Goal: Task Accomplishment & Management: Manage account settings

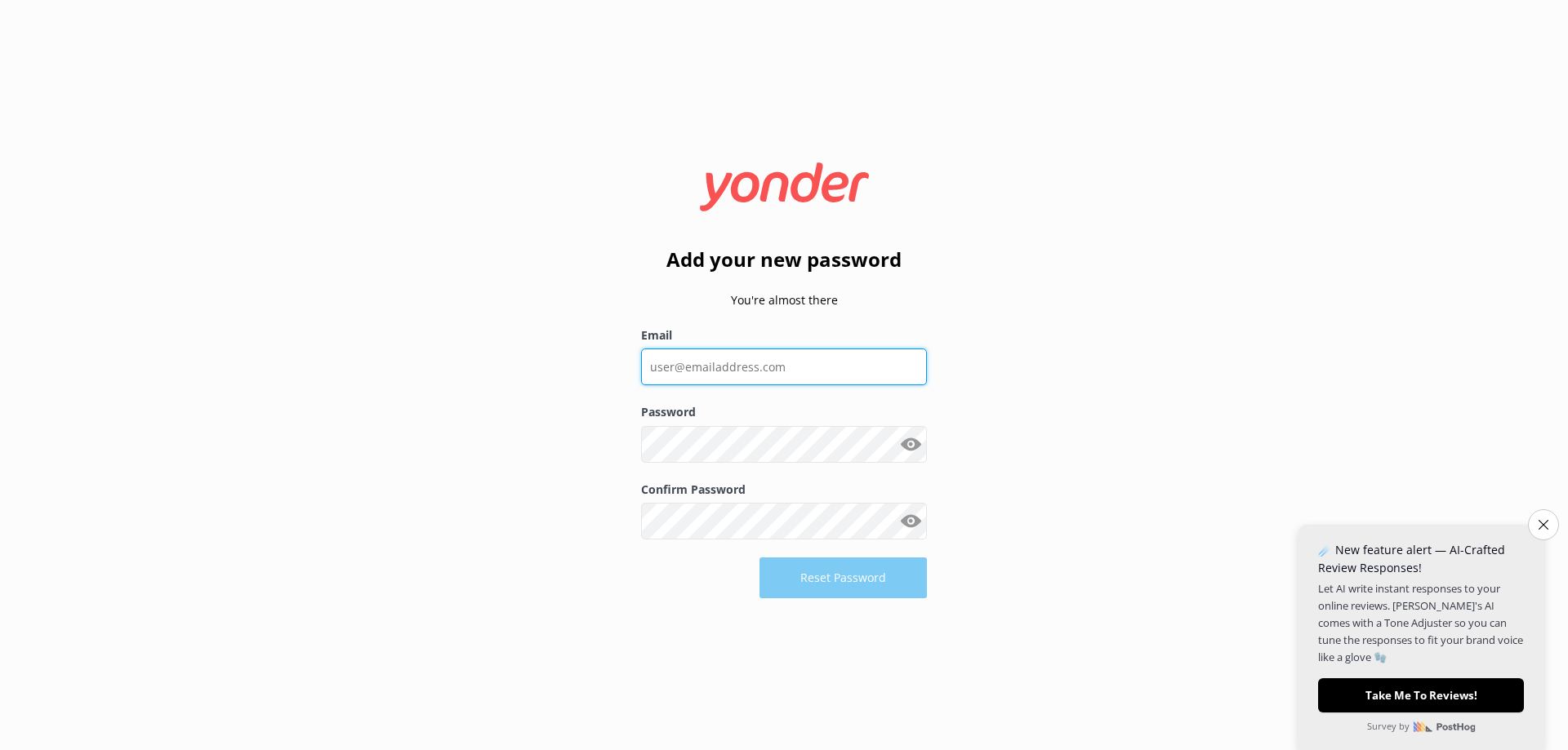
click at [751, 361] on input "Email" at bounding box center [784, 367] width 286 height 37
type input "[PERSON_NAME][EMAIL_ADDRESS][DOMAIN_NAME]"
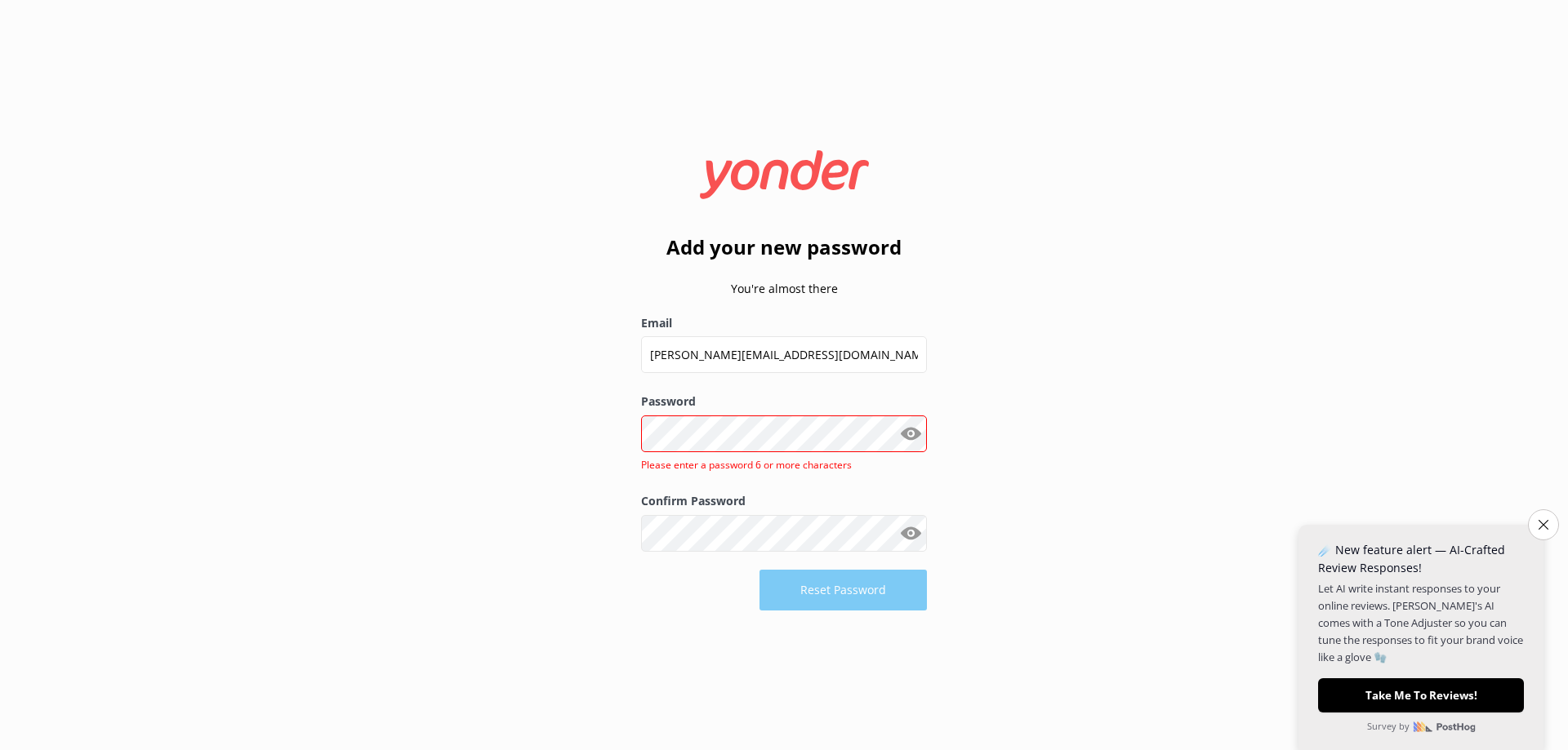
click at [910, 442] on button "Show password" at bounding box center [911, 434] width 33 height 33
click at [524, 383] on div "Add your new password You're almost there Email [PERSON_NAME][EMAIL_ADDRESS][DO…" at bounding box center [784, 375] width 1568 height 750
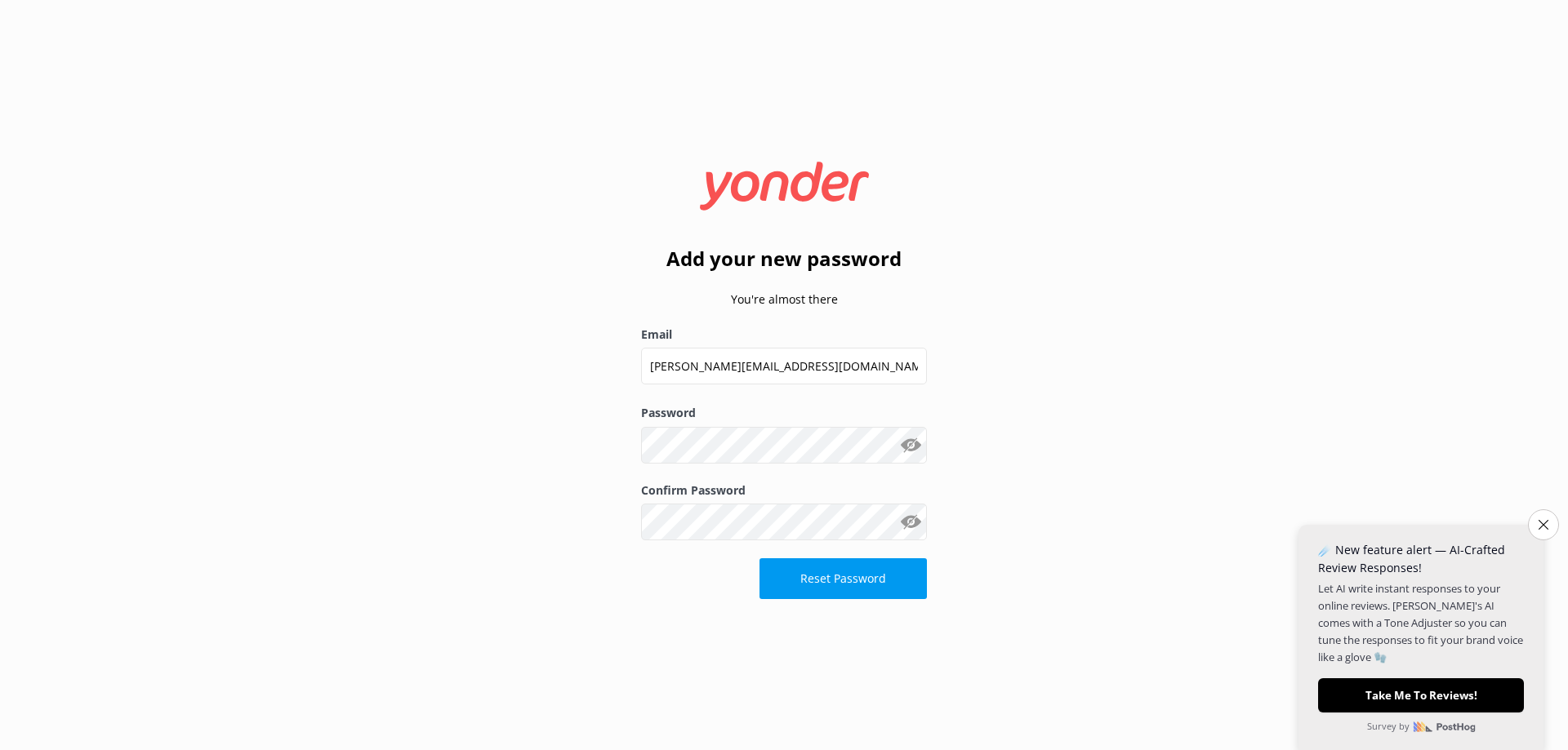
click at [830, 571] on button "Reset Password" at bounding box center [843, 579] width 167 height 40
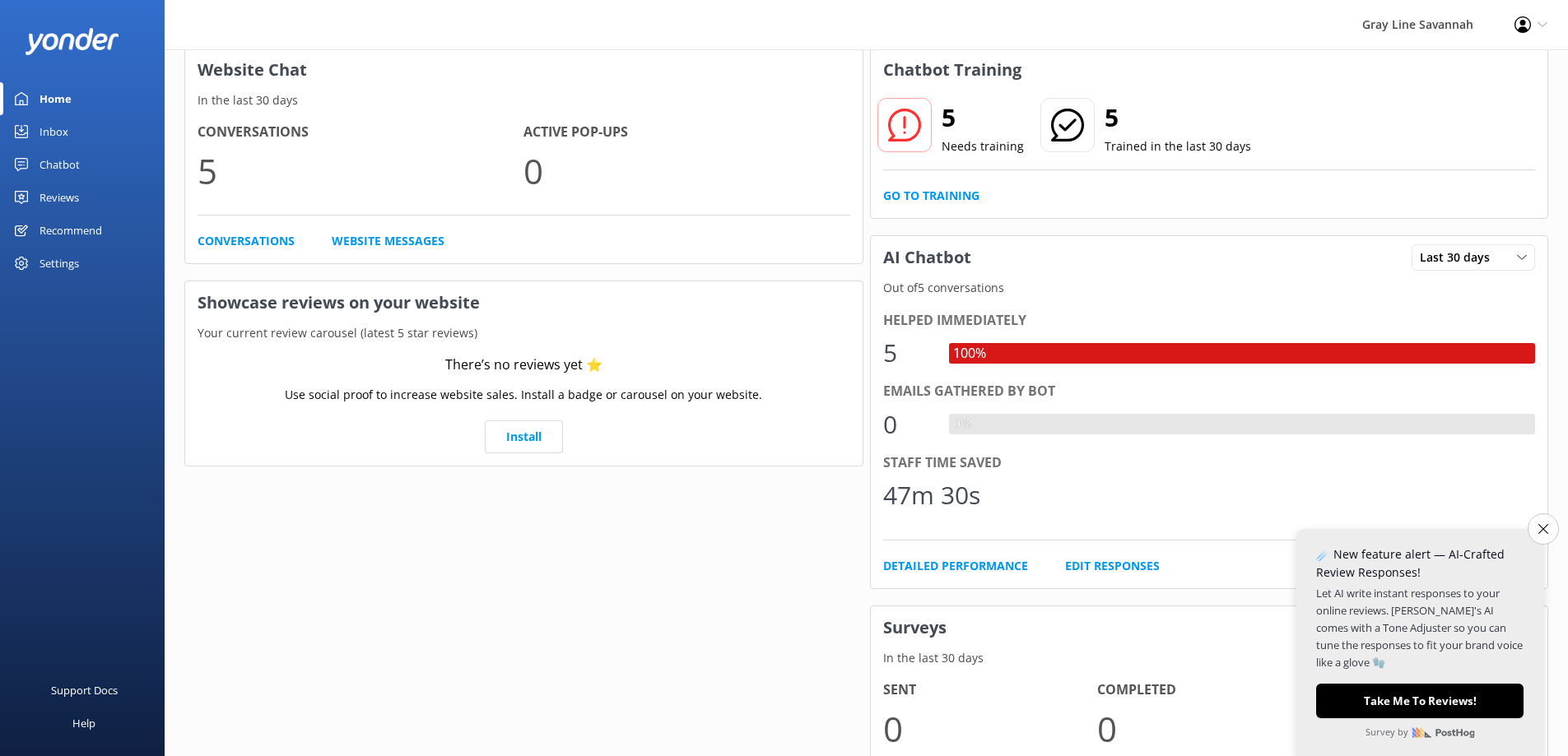
scroll to position [327, 0]
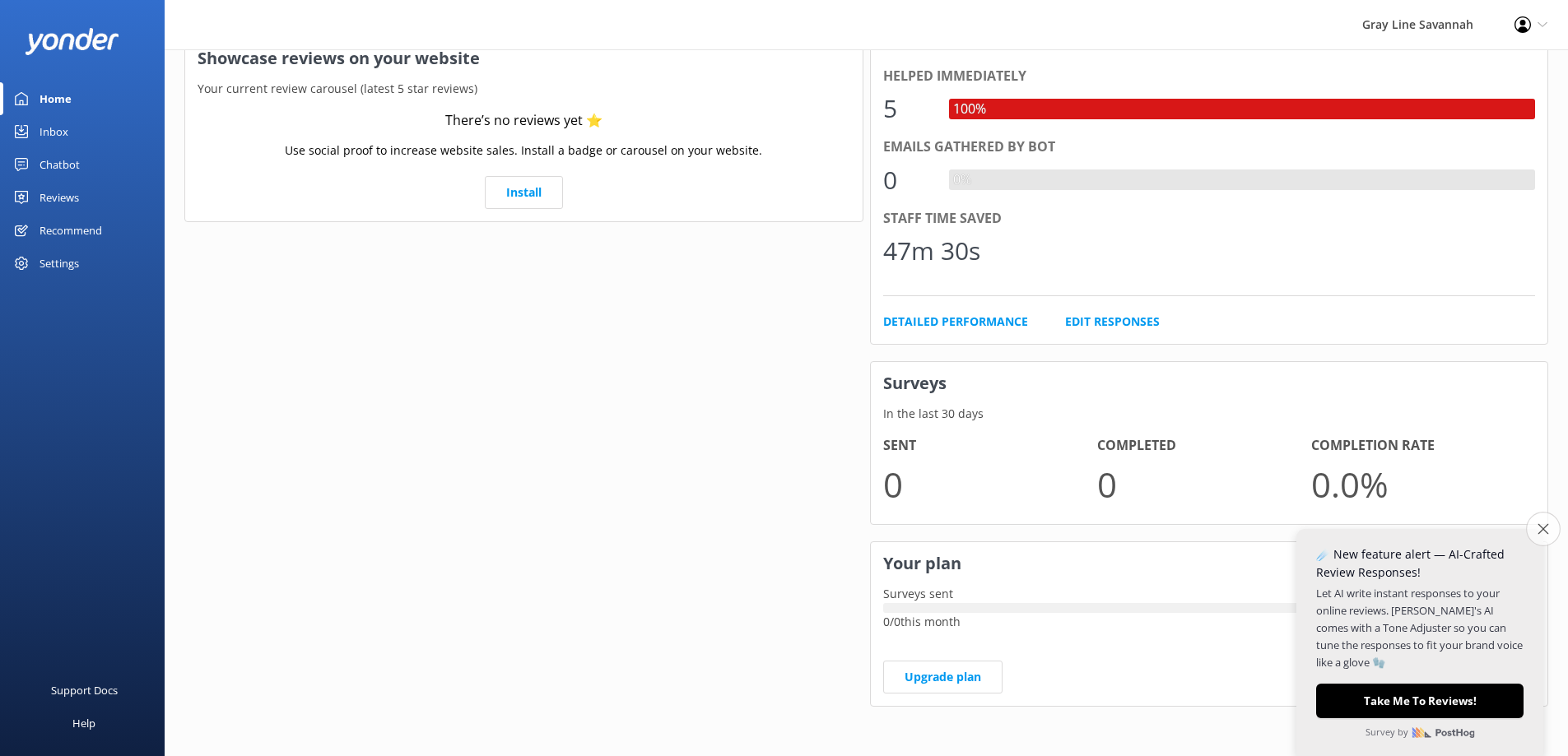
click at [1542, 530] on icon "Close survey" at bounding box center [1543, 529] width 11 height 11
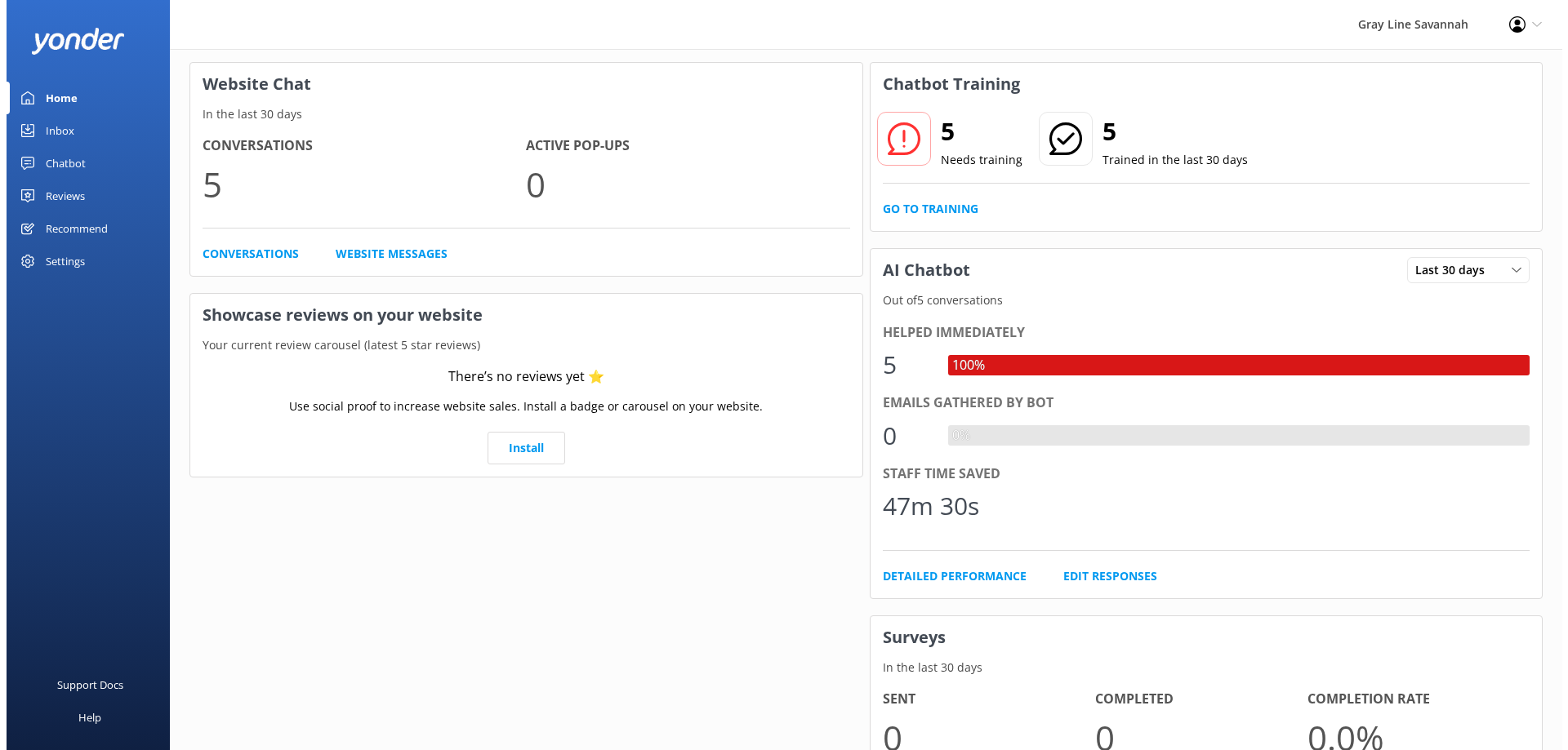
scroll to position [0, 0]
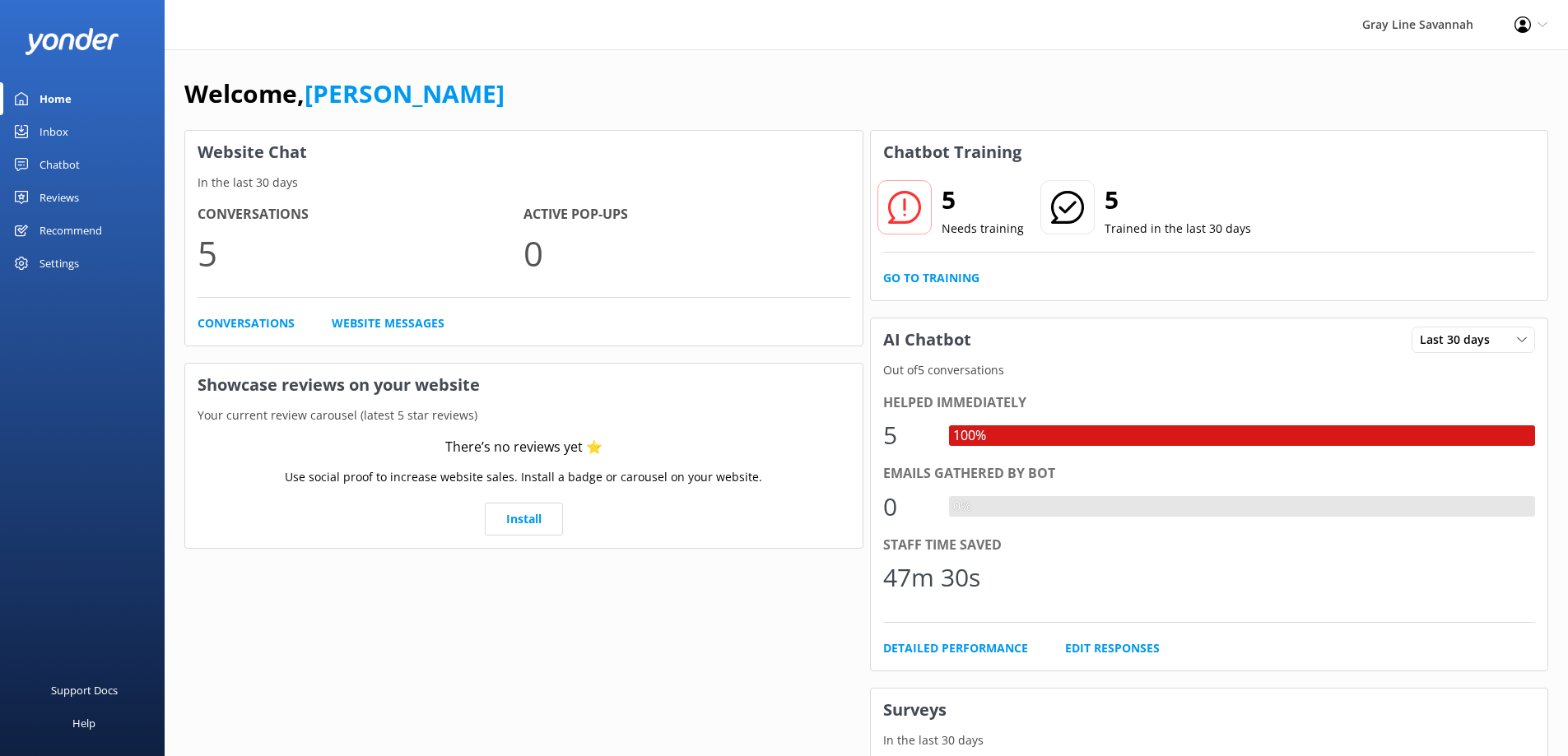
click at [100, 125] on link "Inbox" at bounding box center [82, 132] width 165 height 33
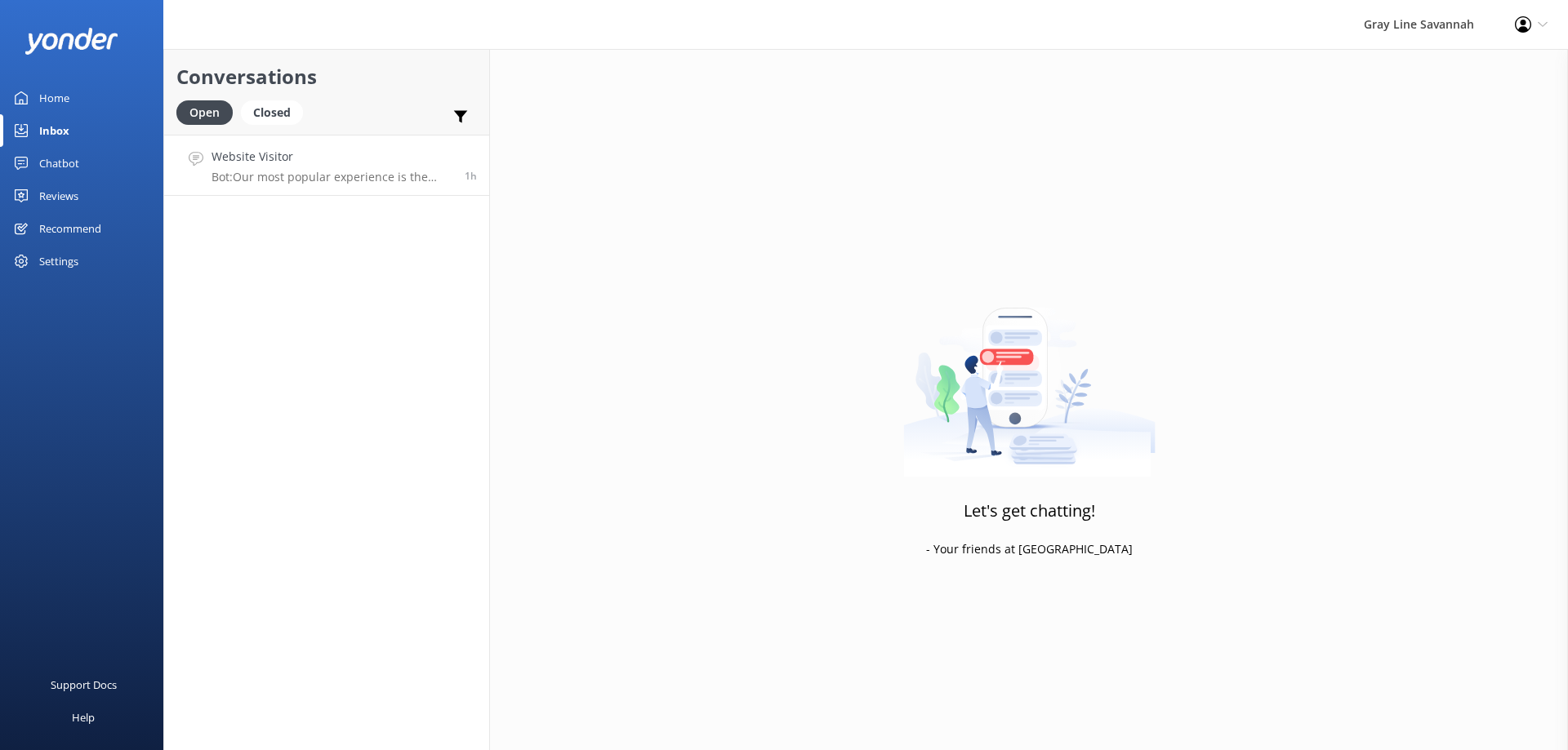
click at [385, 160] on h4 "Website Visitor" at bounding box center [332, 157] width 241 height 18
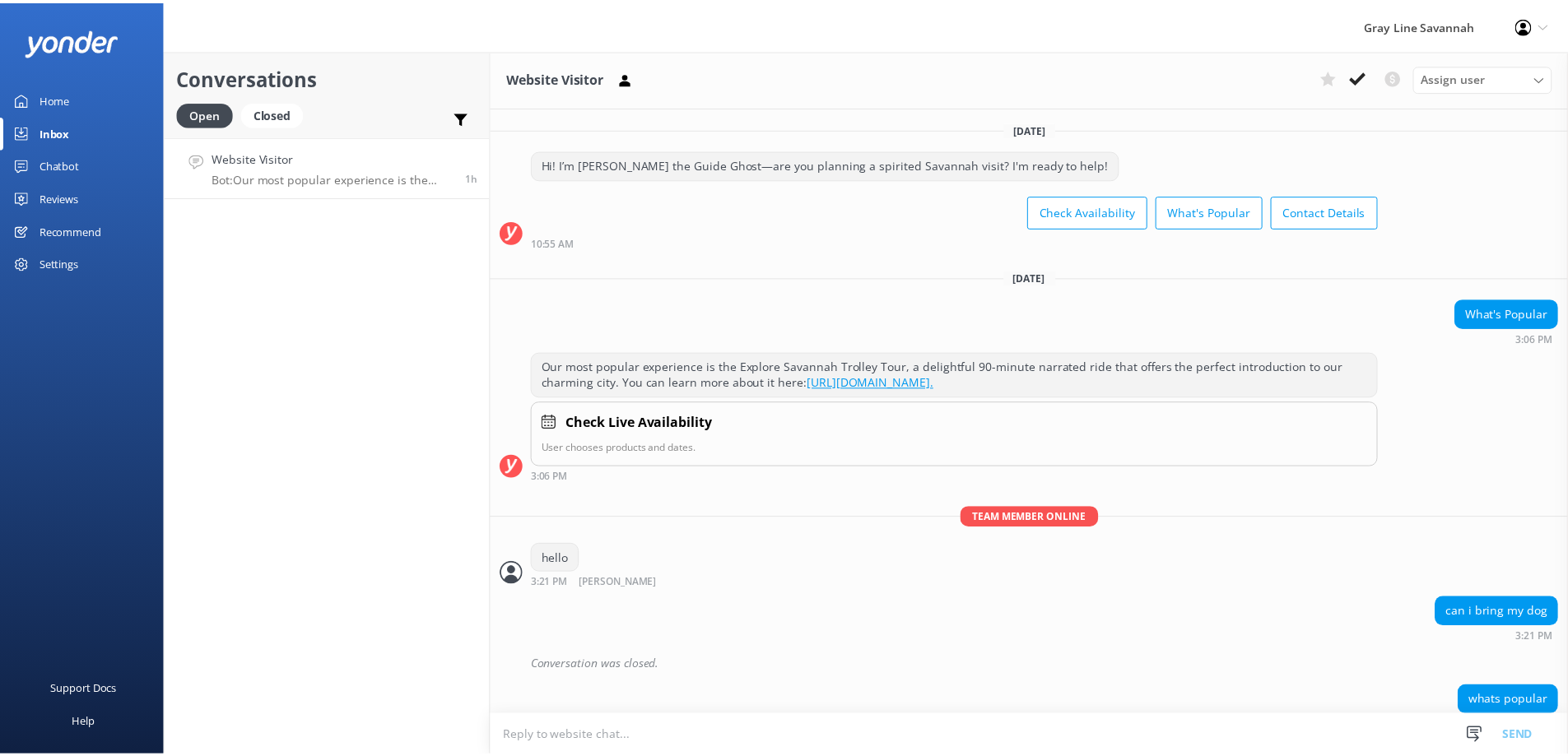
scroll to position [163, 0]
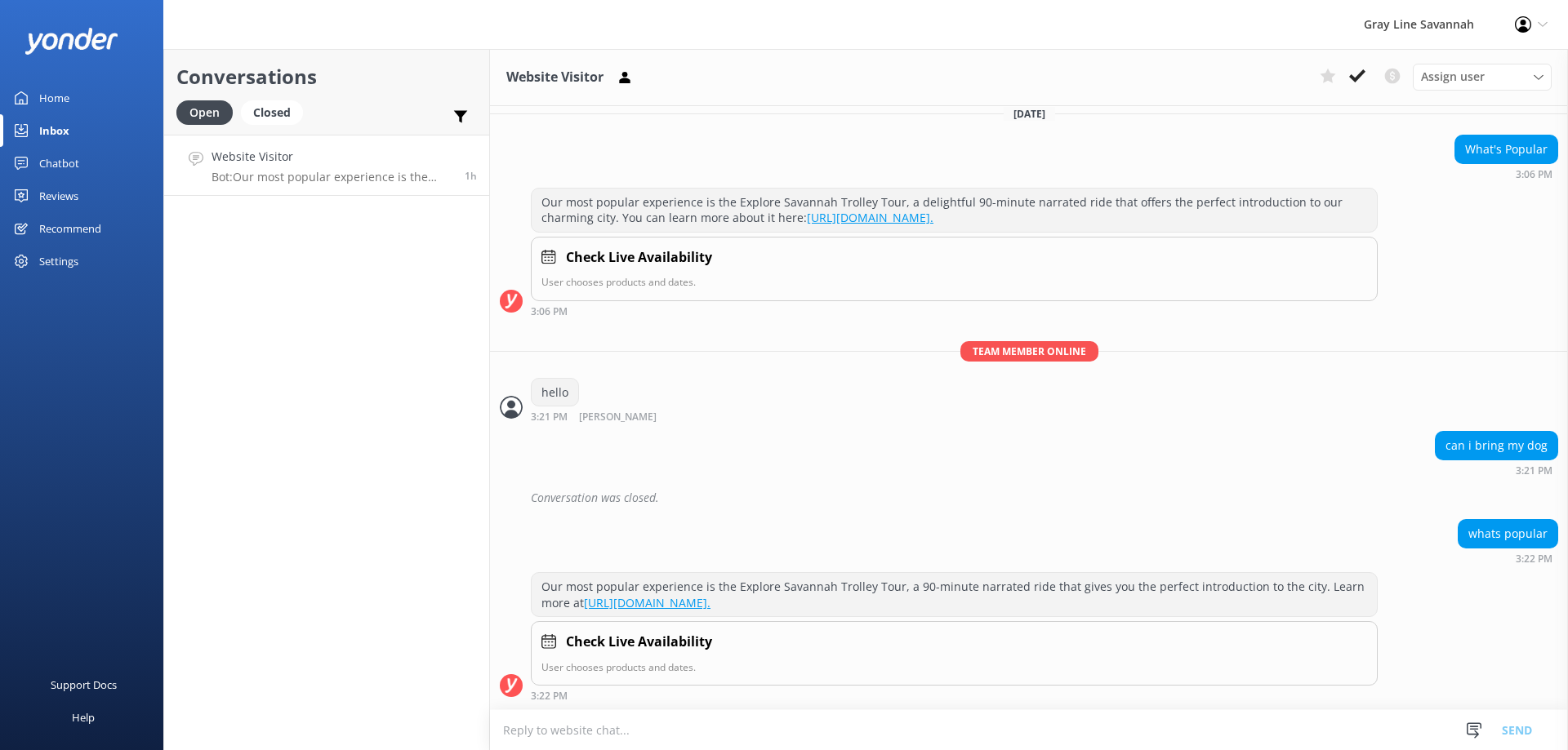
click at [69, 98] on div "Home" at bounding box center [54, 98] width 30 height 33
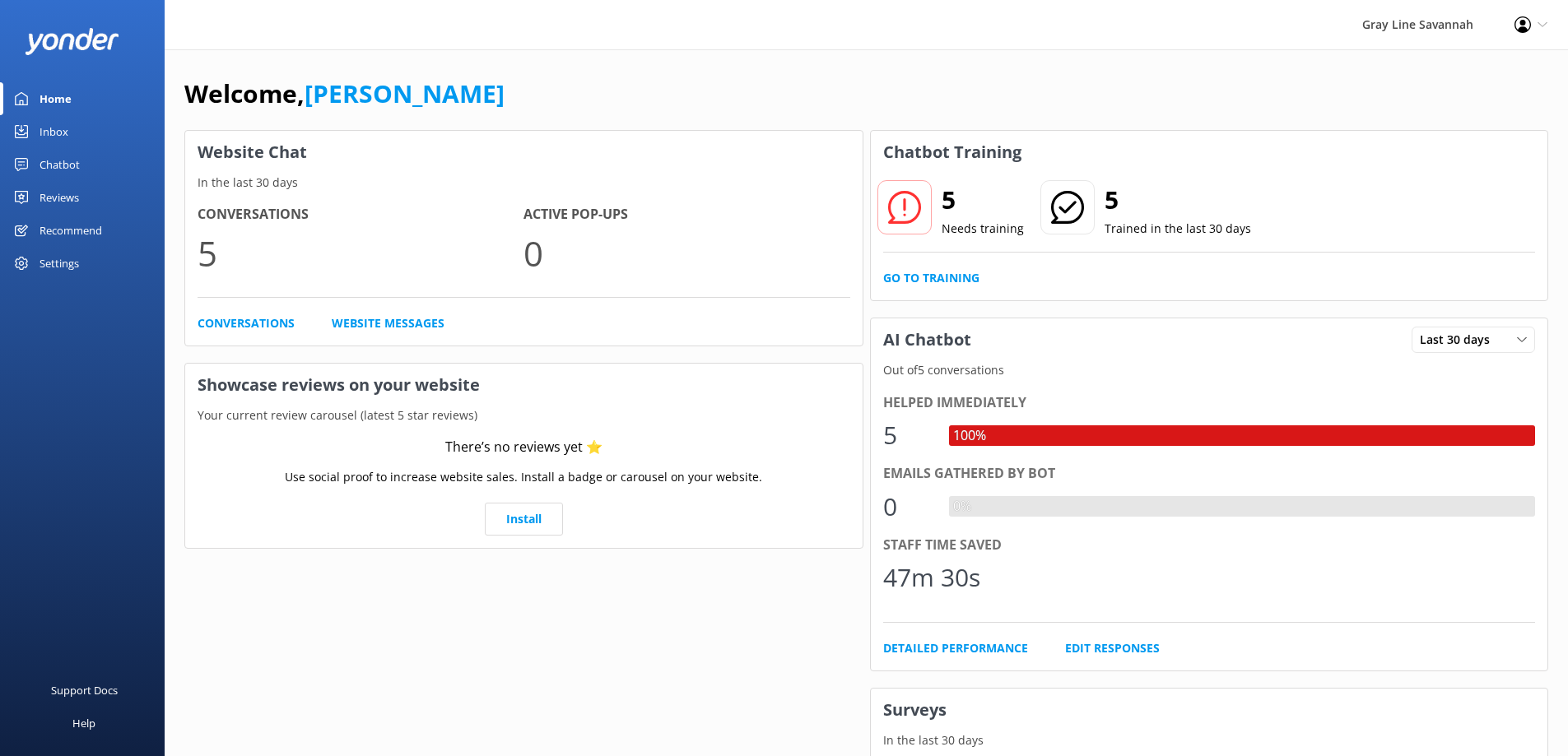
click at [61, 160] on div "Chatbot" at bounding box center [60, 165] width 41 height 33
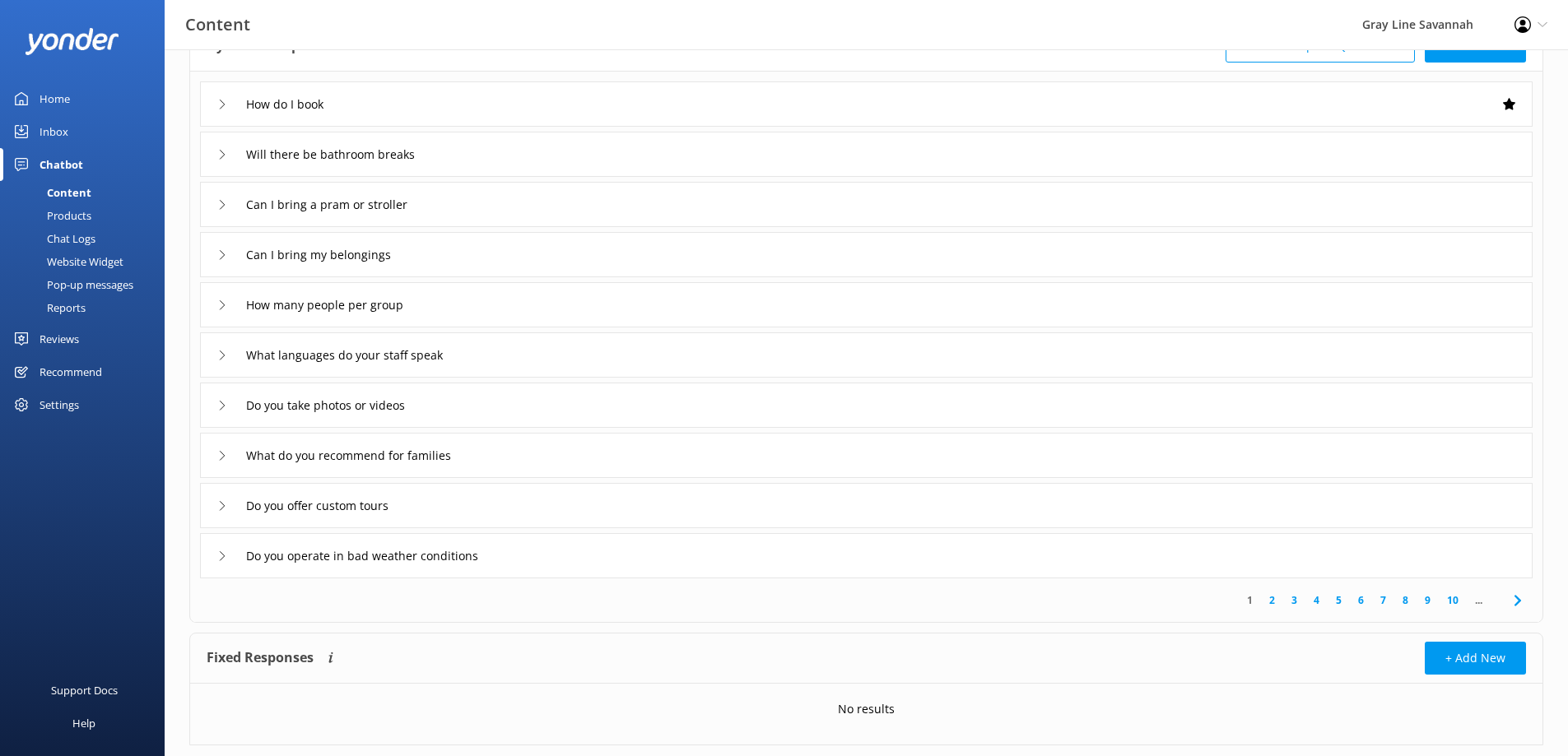
scroll to position [154, 0]
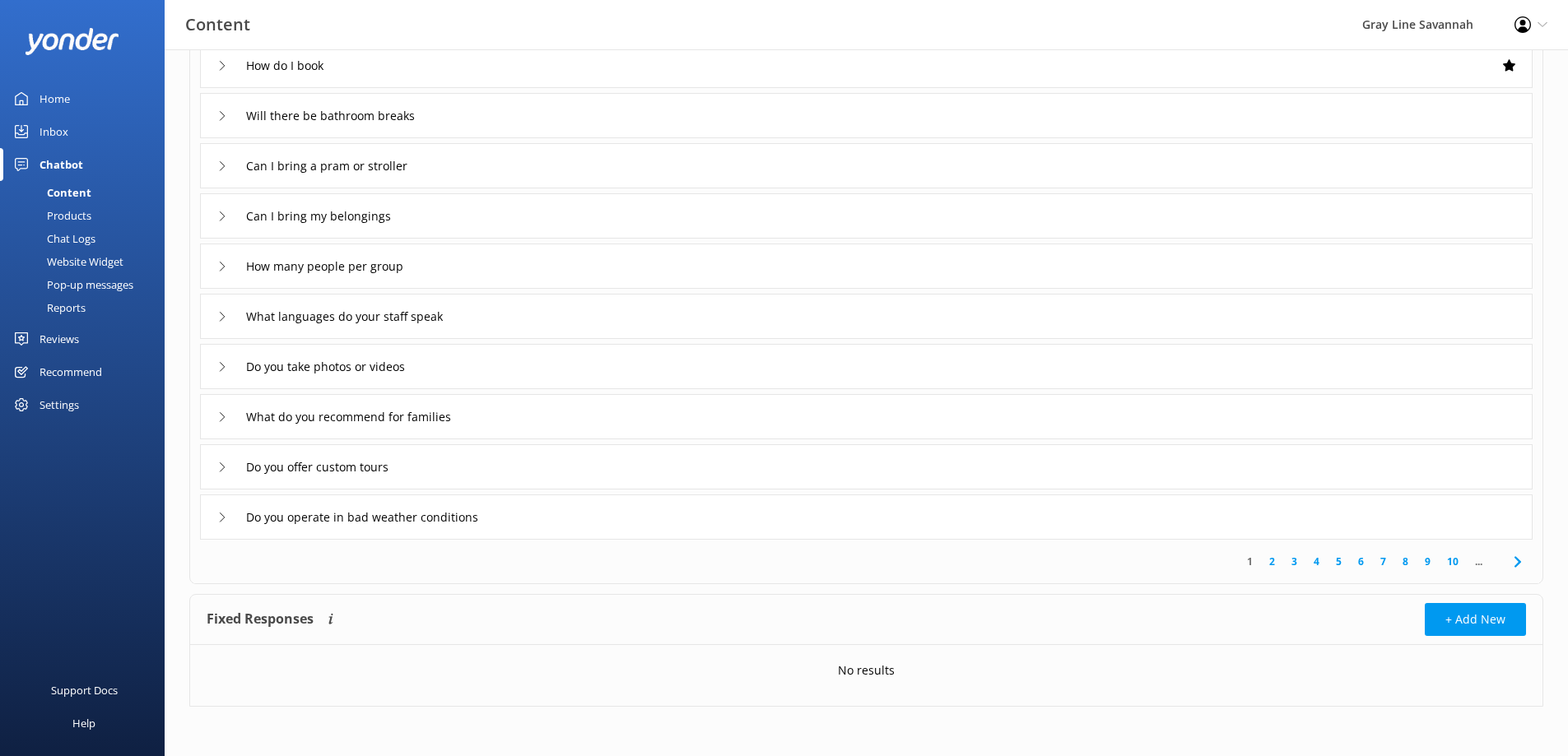
click at [59, 337] on div "Reviews" at bounding box center [59, 339] width 40 height 33
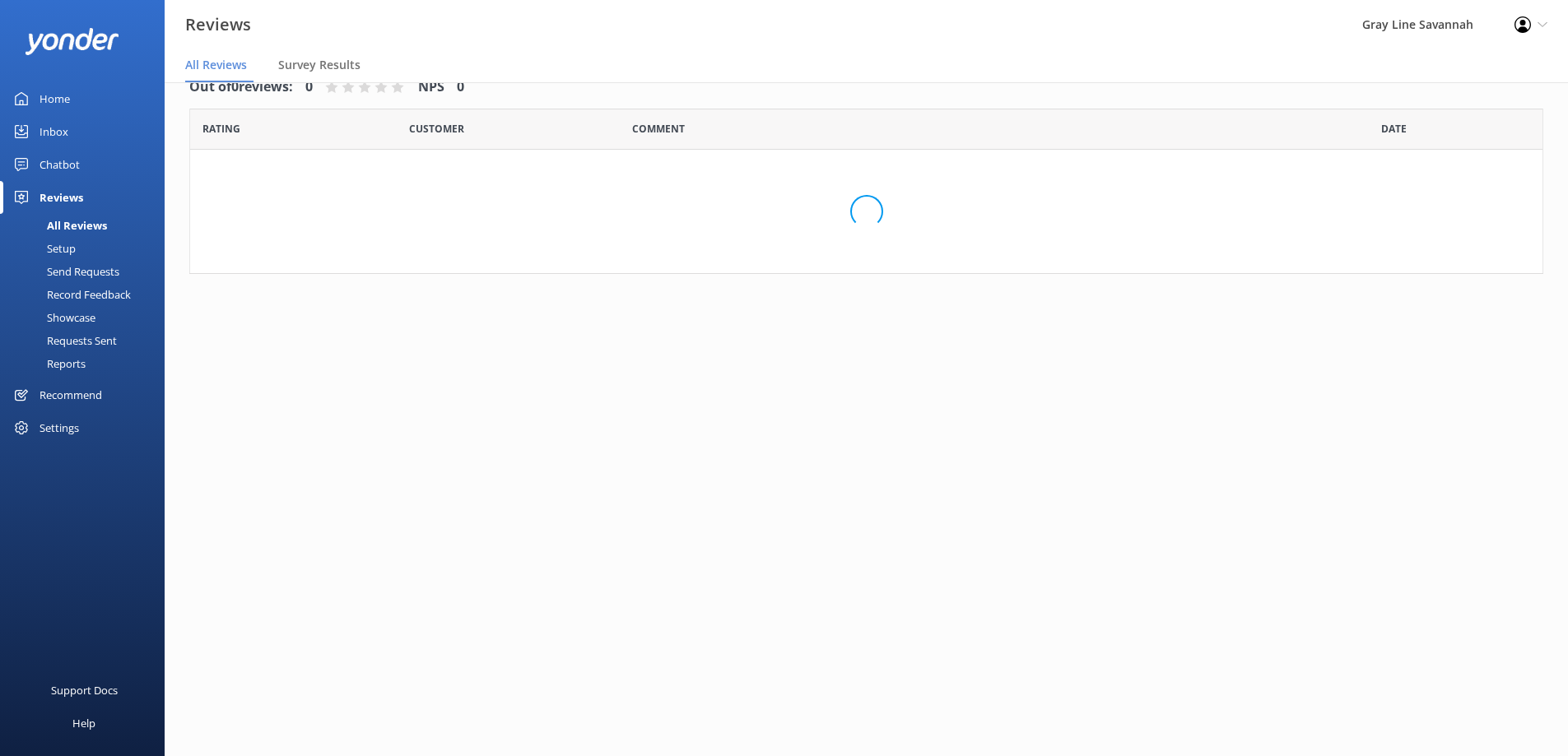
scroll to position [33, 0]
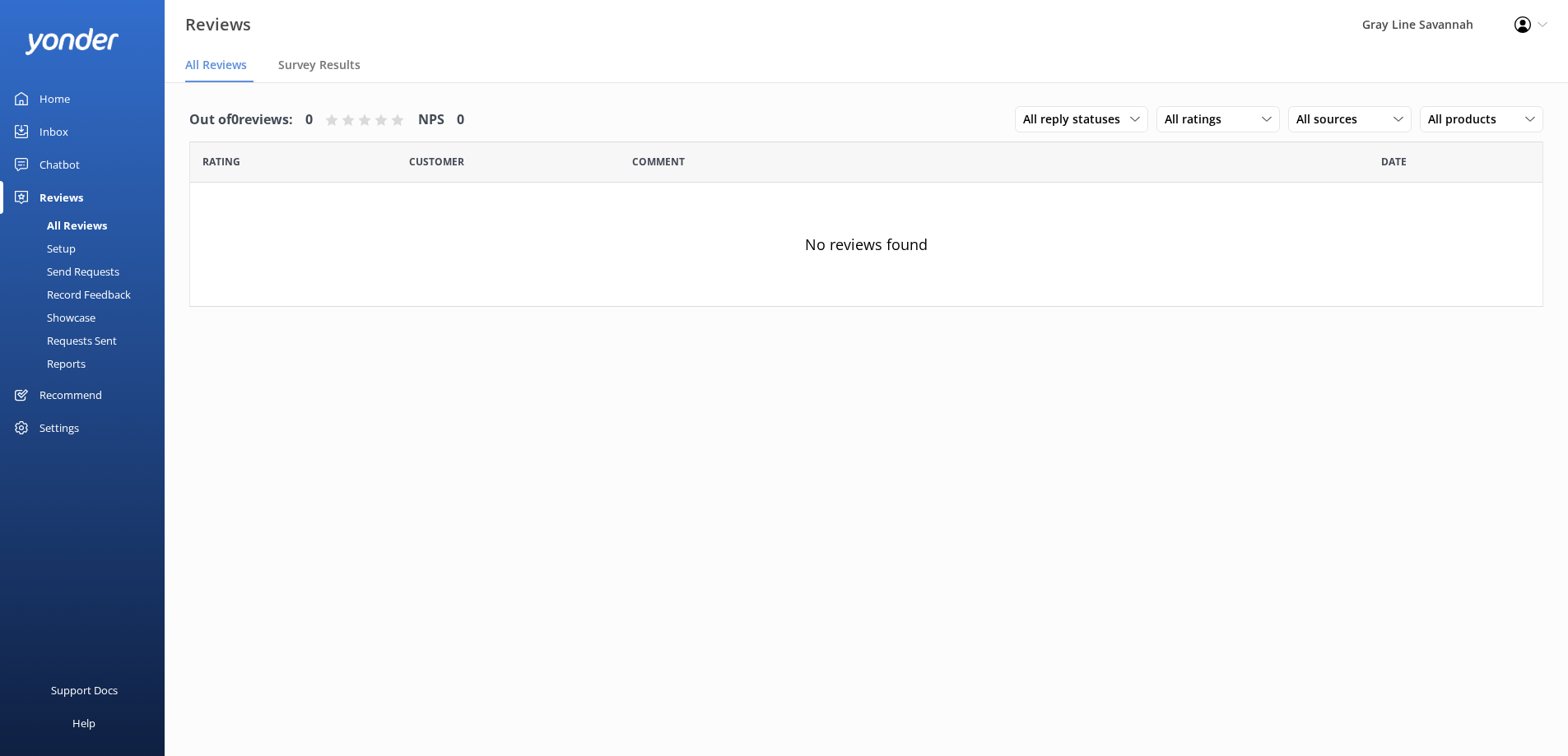
click at [56, 98] on div "Home" at bounding box center [55, 99] width 31 height 33
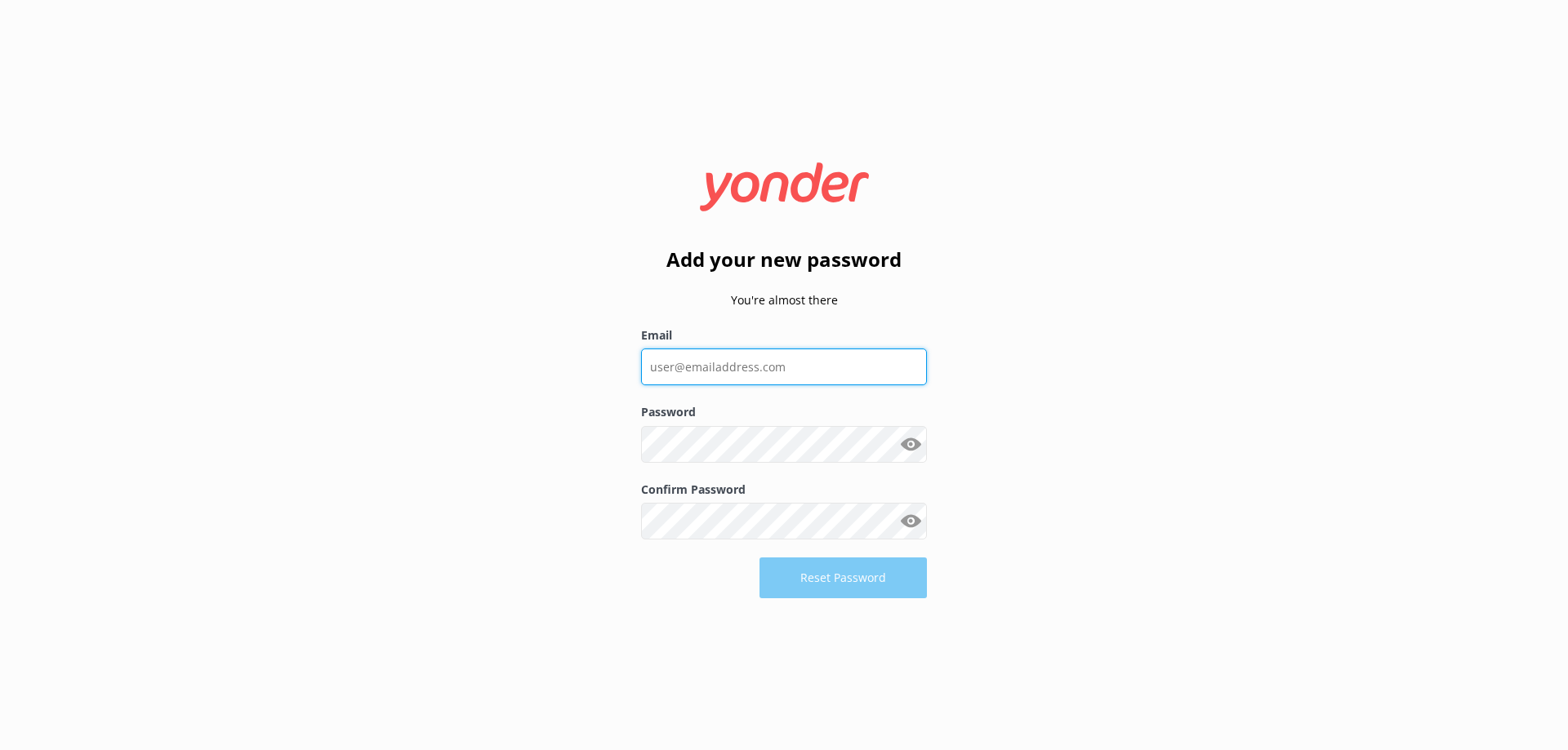
click at [747, 382] on input "Email" at bounding box center [784, 367] width 286 height 37
type input "[PERSON_NAME][EMAIL_ADDRESS][DOMAIN_NAME]"
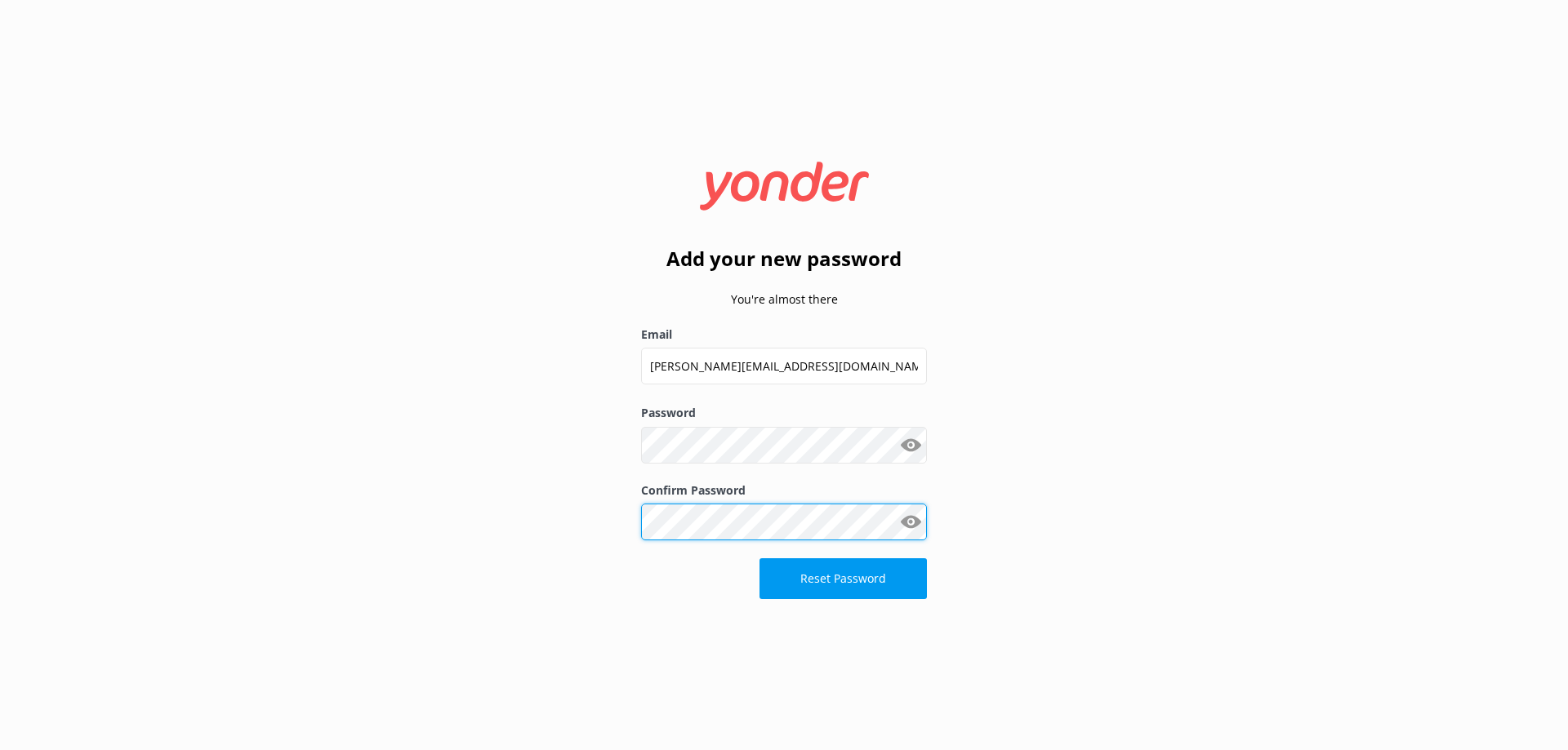
click button "Reset Password" at bounding box center [843, 579] width 167 height 40
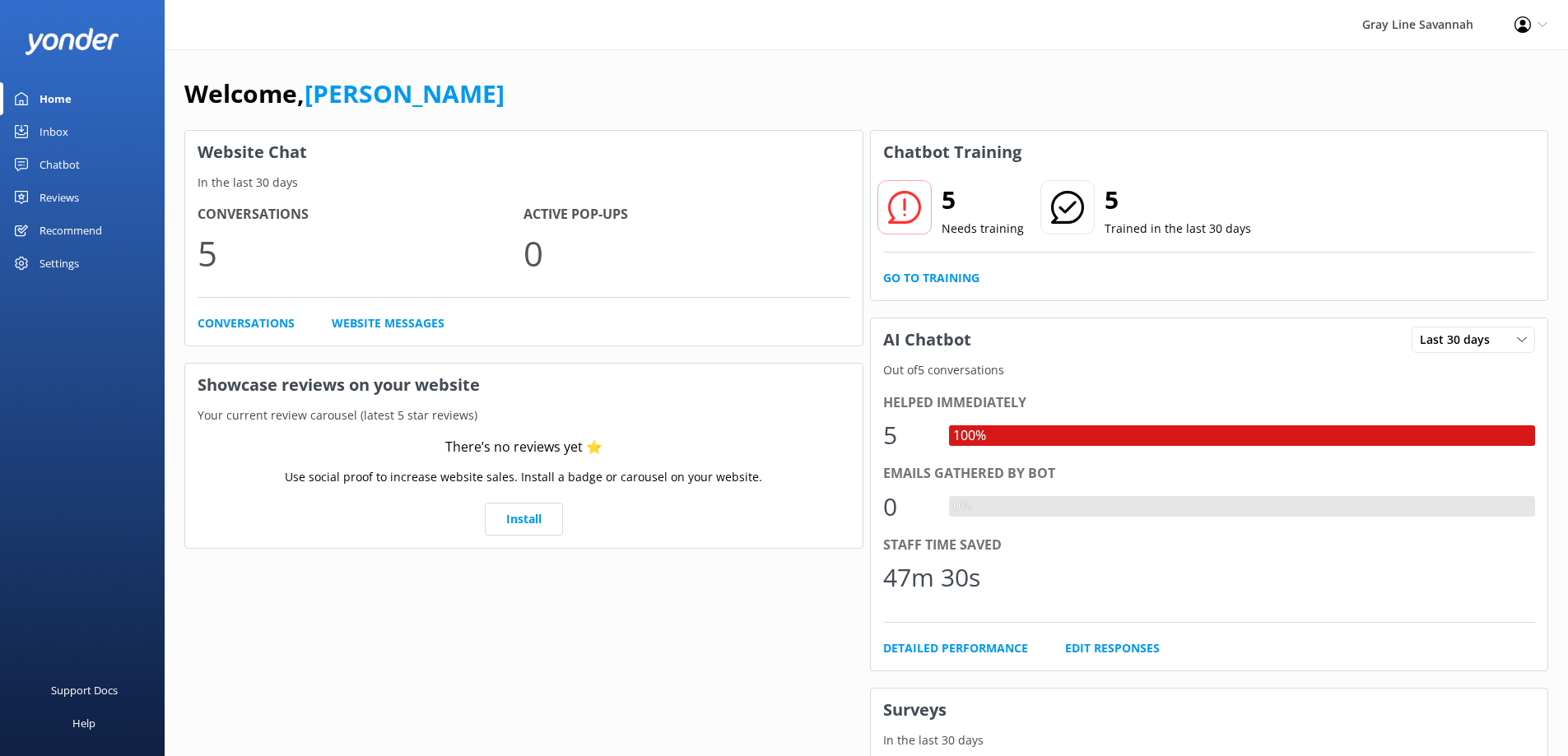
click at [73, 162] on div "Chatbot" at bounding box center [60, 165] width 41 height 33
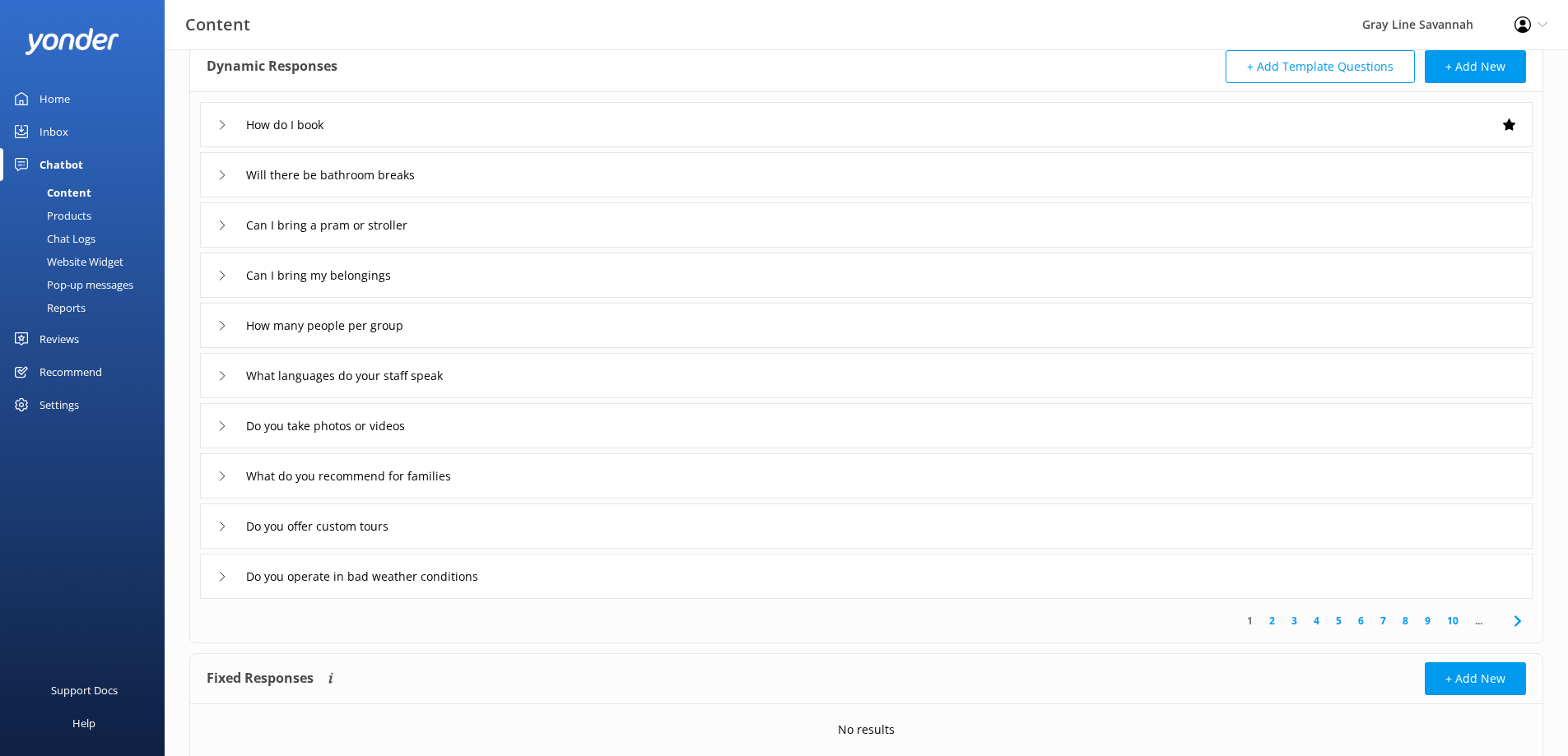
scroll to position [154, 0]
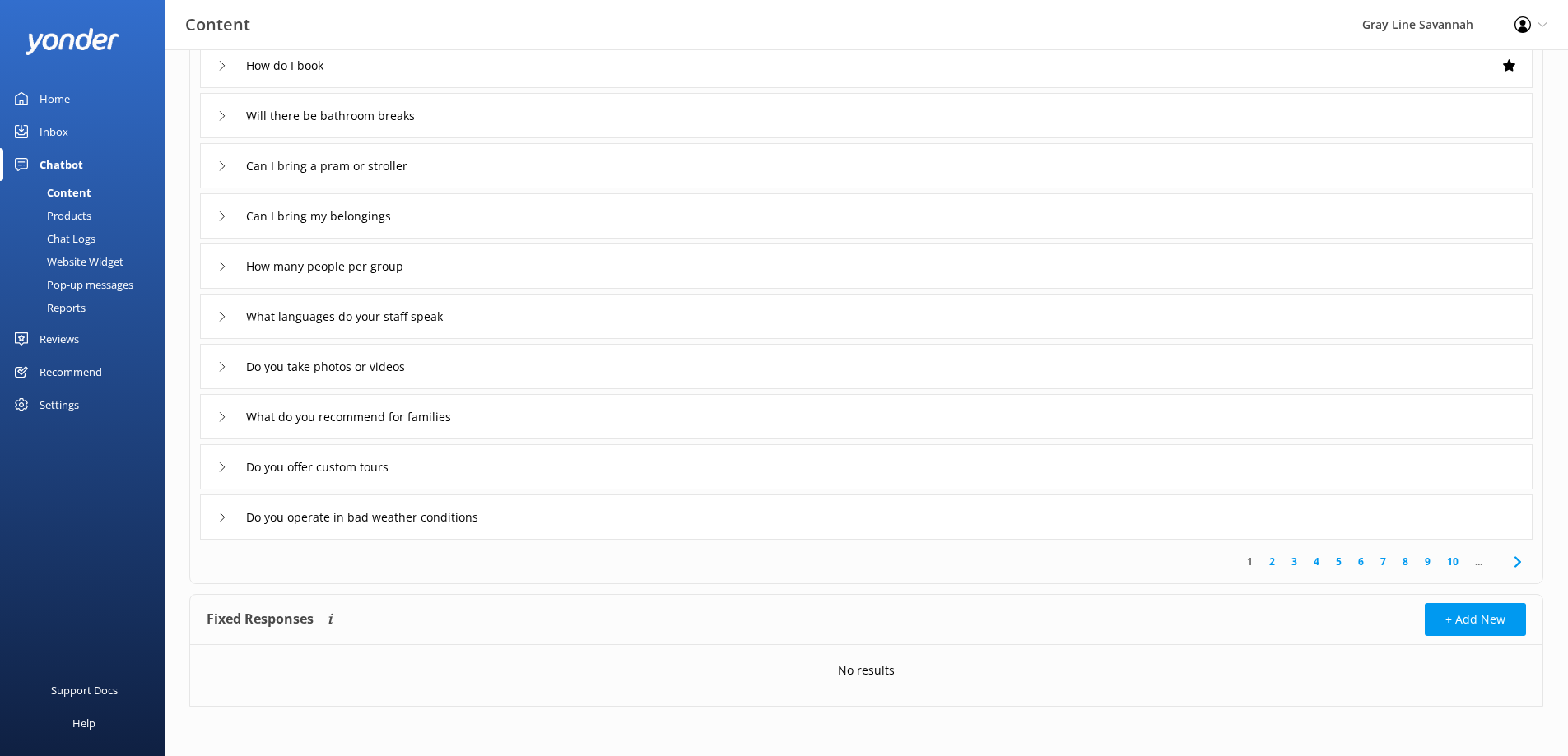
click at [57, 137] on div "Inbox" at bounding box center [54, 132] width 29 height 33
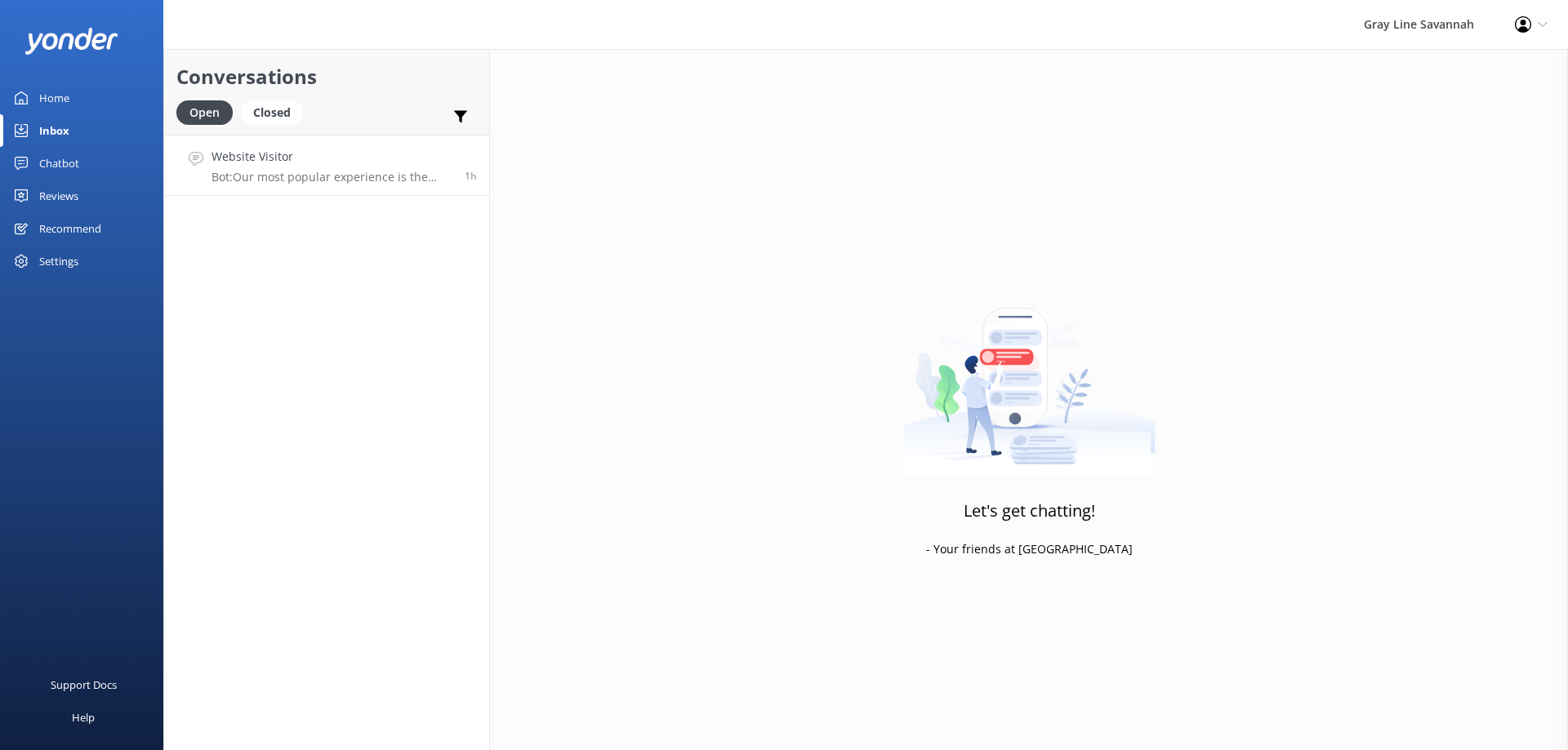
click at [422, 178] on p "Bot: Our most popular experience is the Explore Savannah Trolley Tour, a 90-min…" at bounding box center [332, 177] width 241 height 15
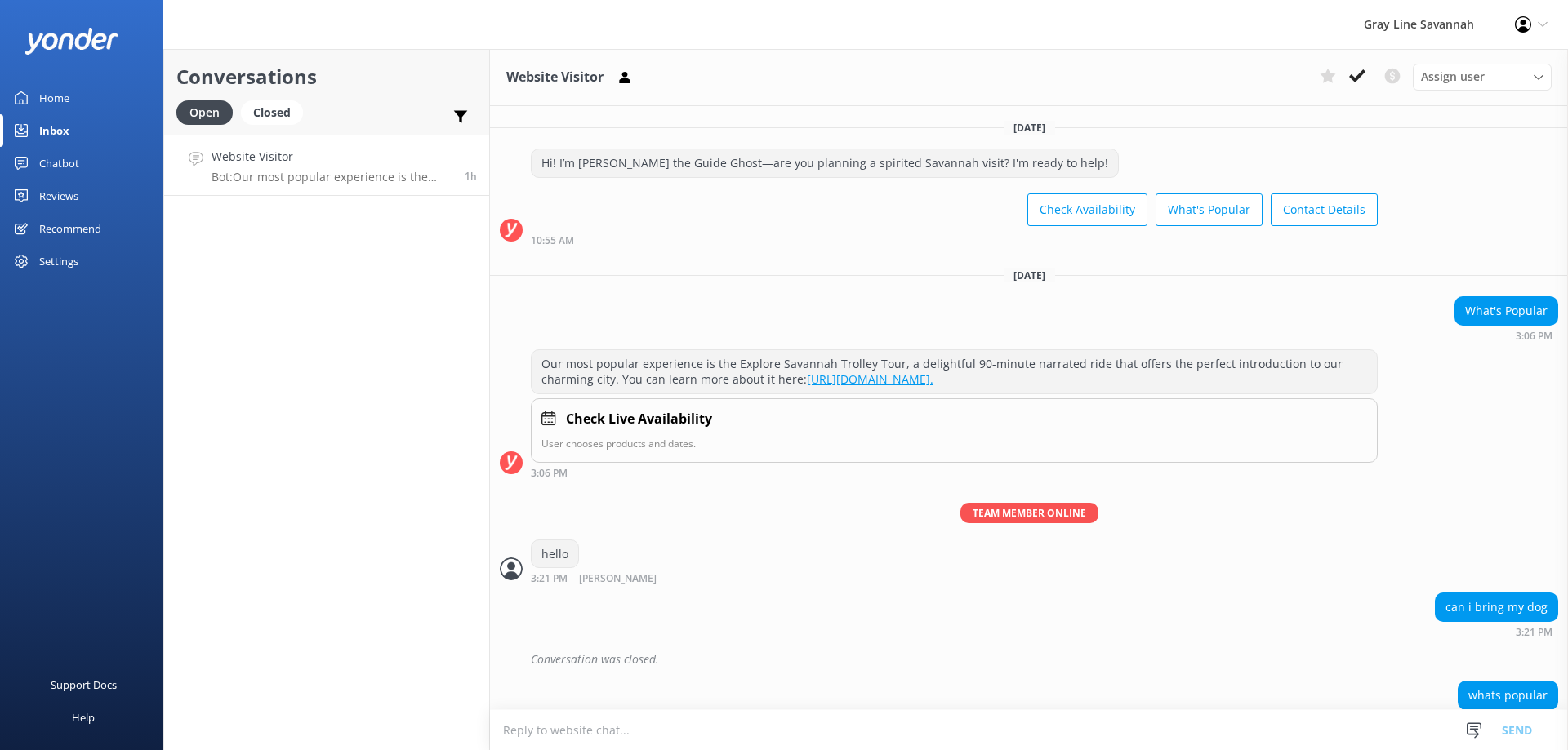
click at [53, 159] on div "Chatbot" at bounding box center [60, 164] width 40 height 33
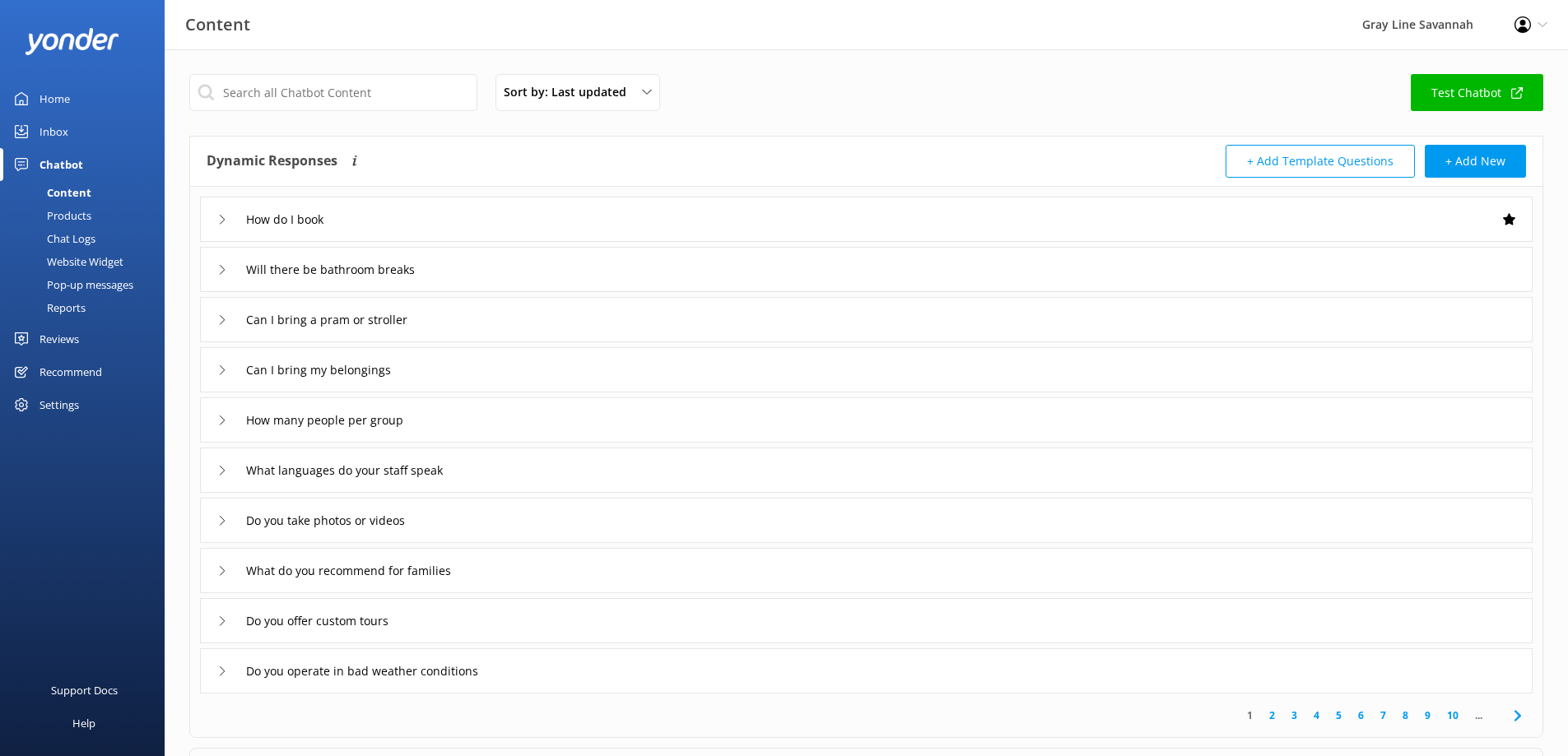
click at [42, 99] on div "Home" at bounding box center [55, 99] width 31 height 33
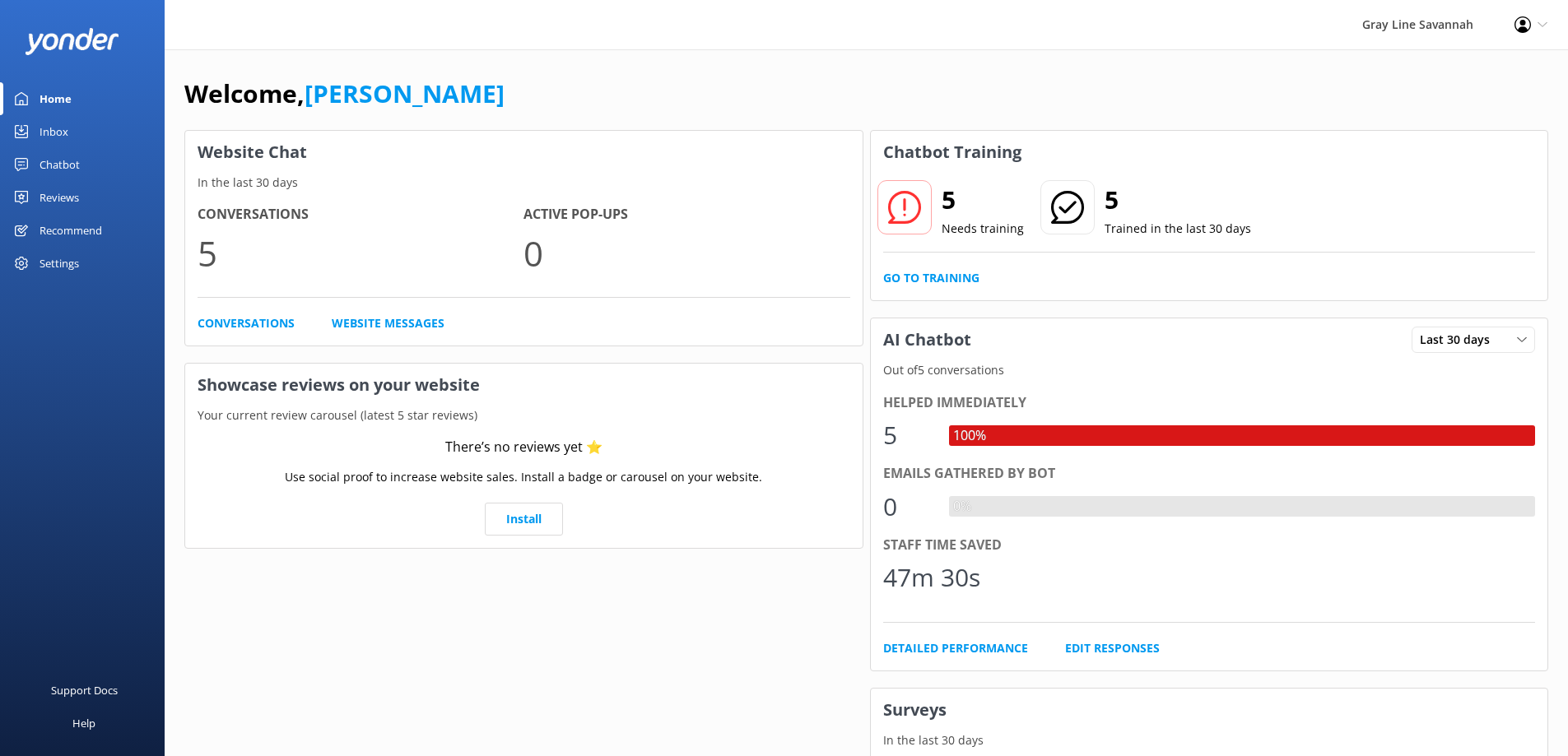
click at [70, 159] on div "Chatbot" at bounding box center [60, 165] width 41 height 33
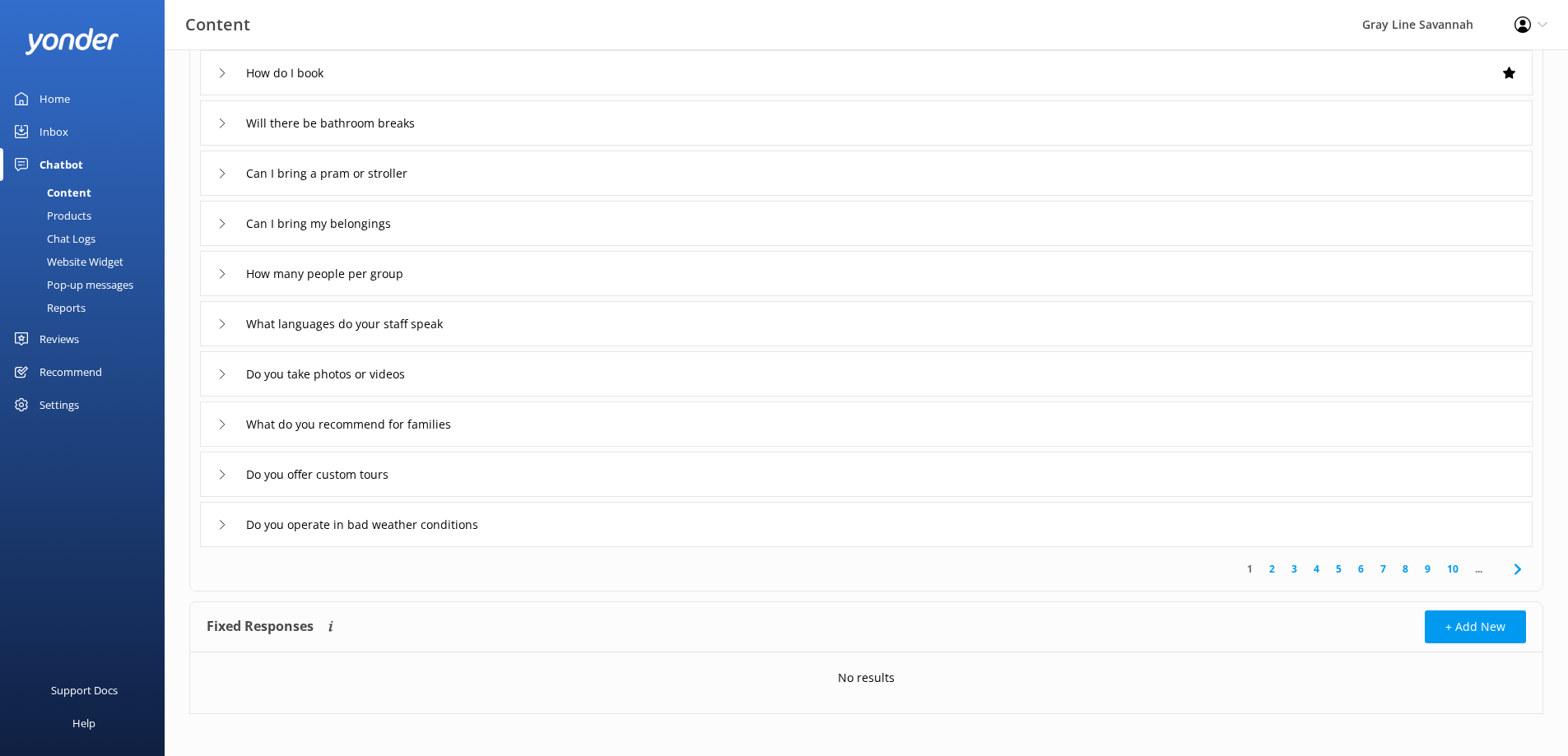
scroll to position [154, 0]
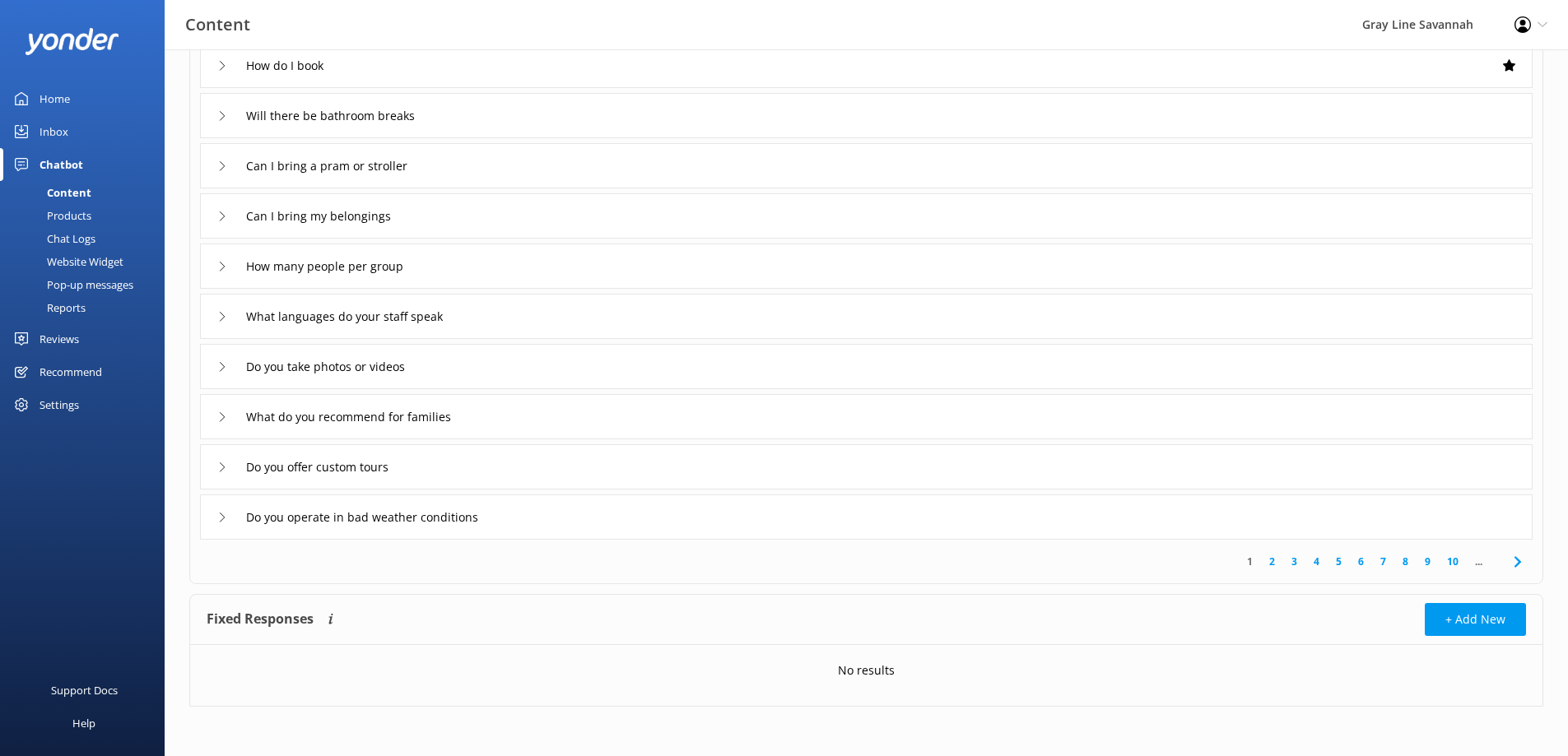
click at [44, 114] on div "Home" at bounding box center [55, 99] width 31 height 33
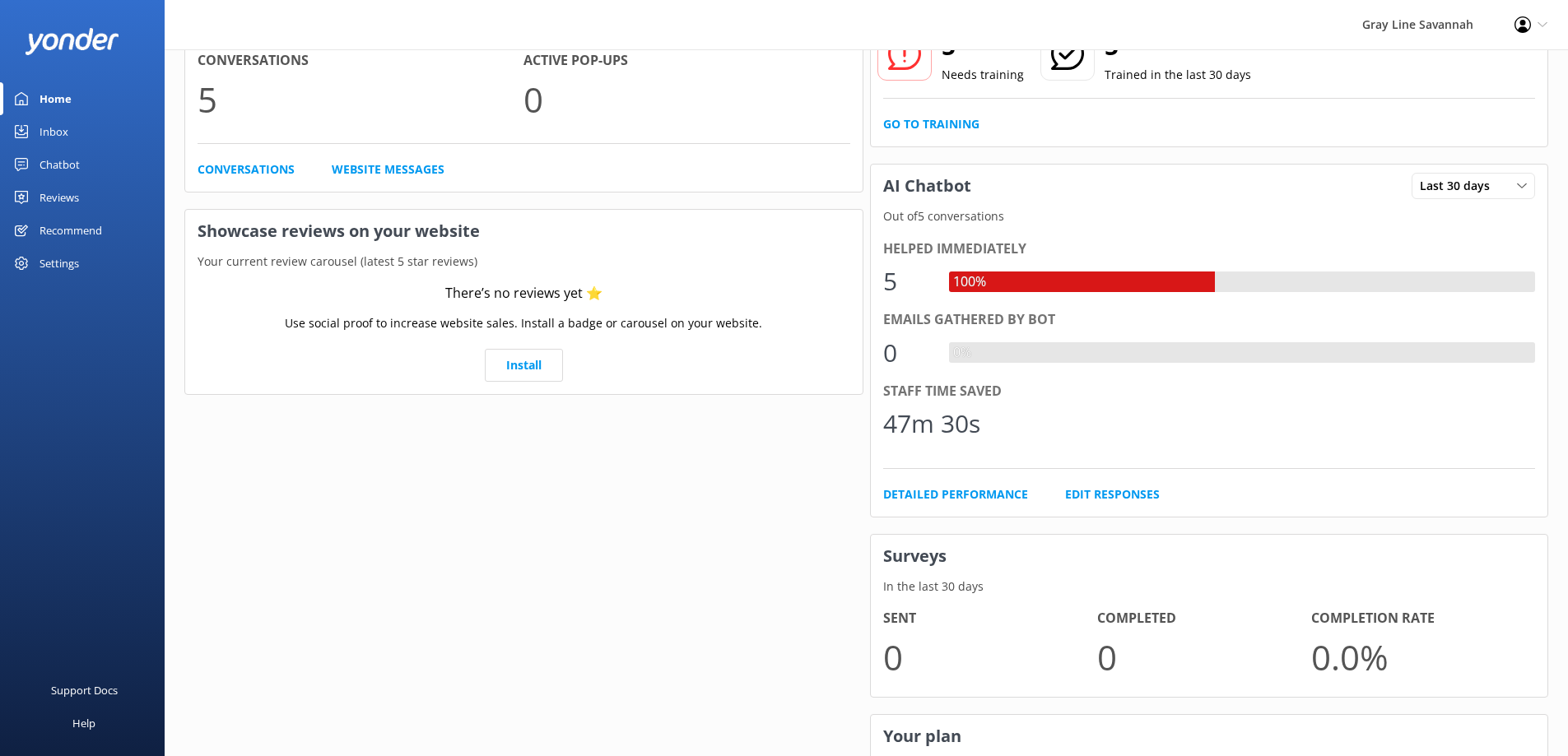
click at [44, 121] on div "Inbox" at bounding box center [54, 132] width 29 height 33
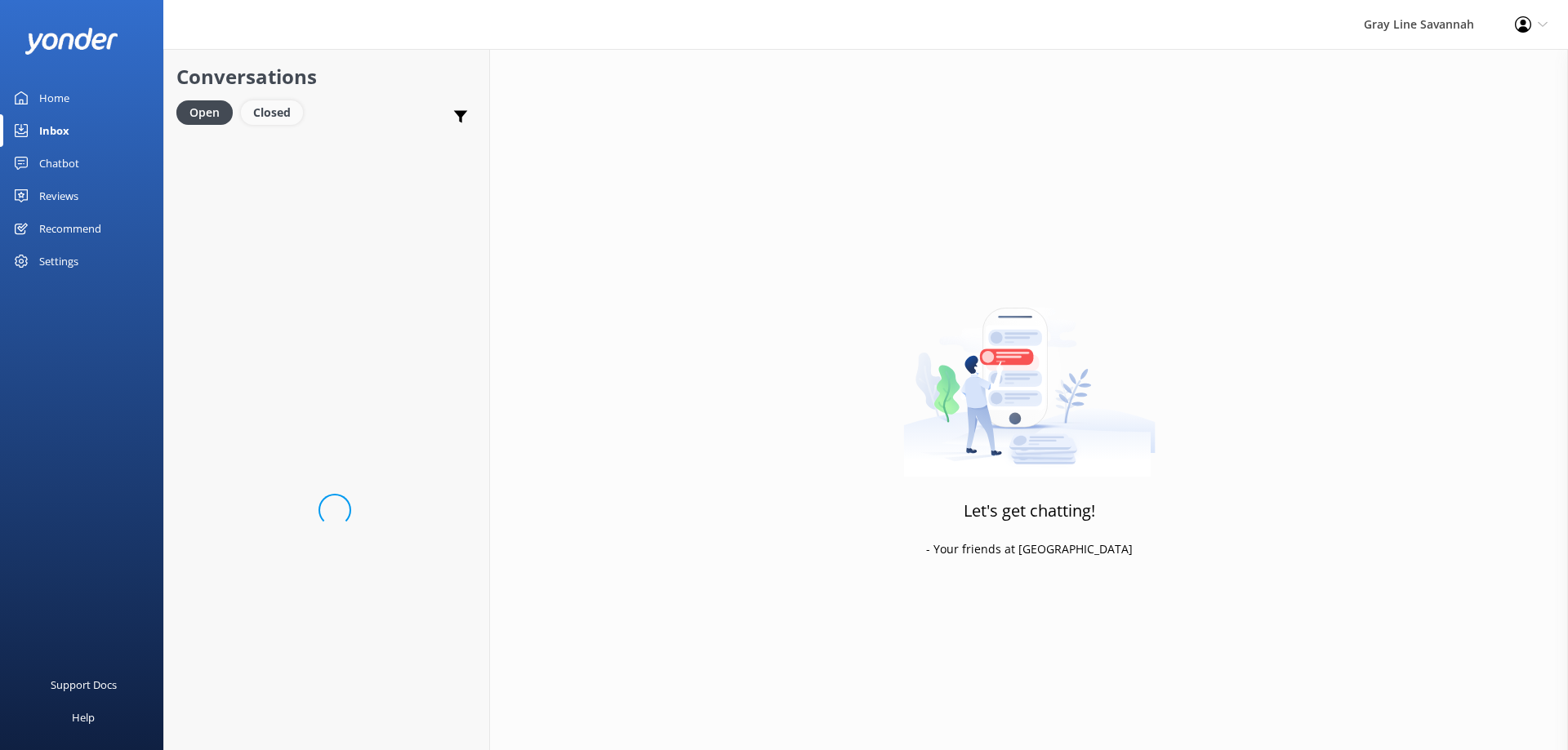
click at [263, 108] on div "Closed" at bounding box center [272, 112] width 63 height 25
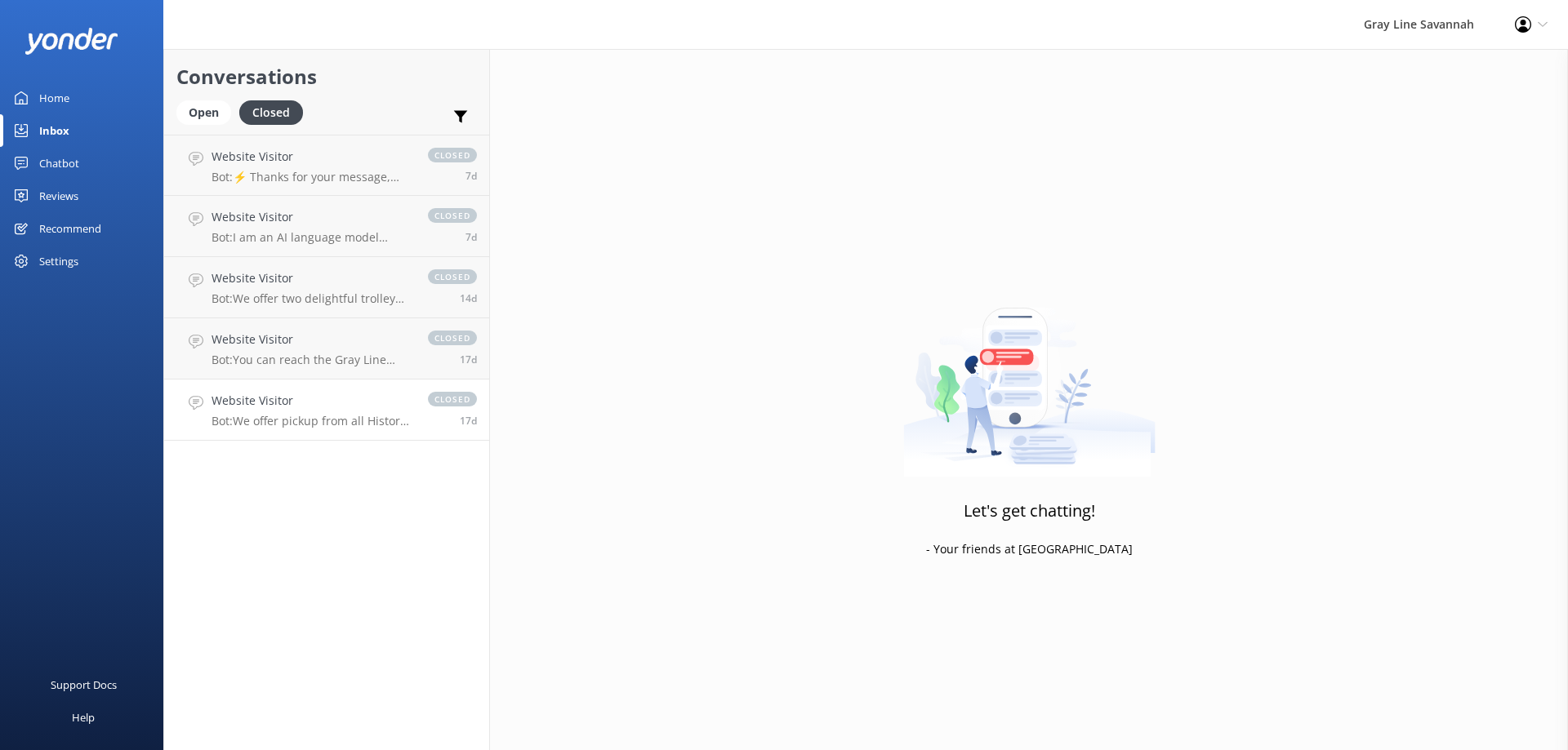
click at [329, 433] on link "Website Visitor Bot: We offer pickup from all Historic Downtown hotels and B&Bs…" at bounding box center [327, 410] width 326 height 62
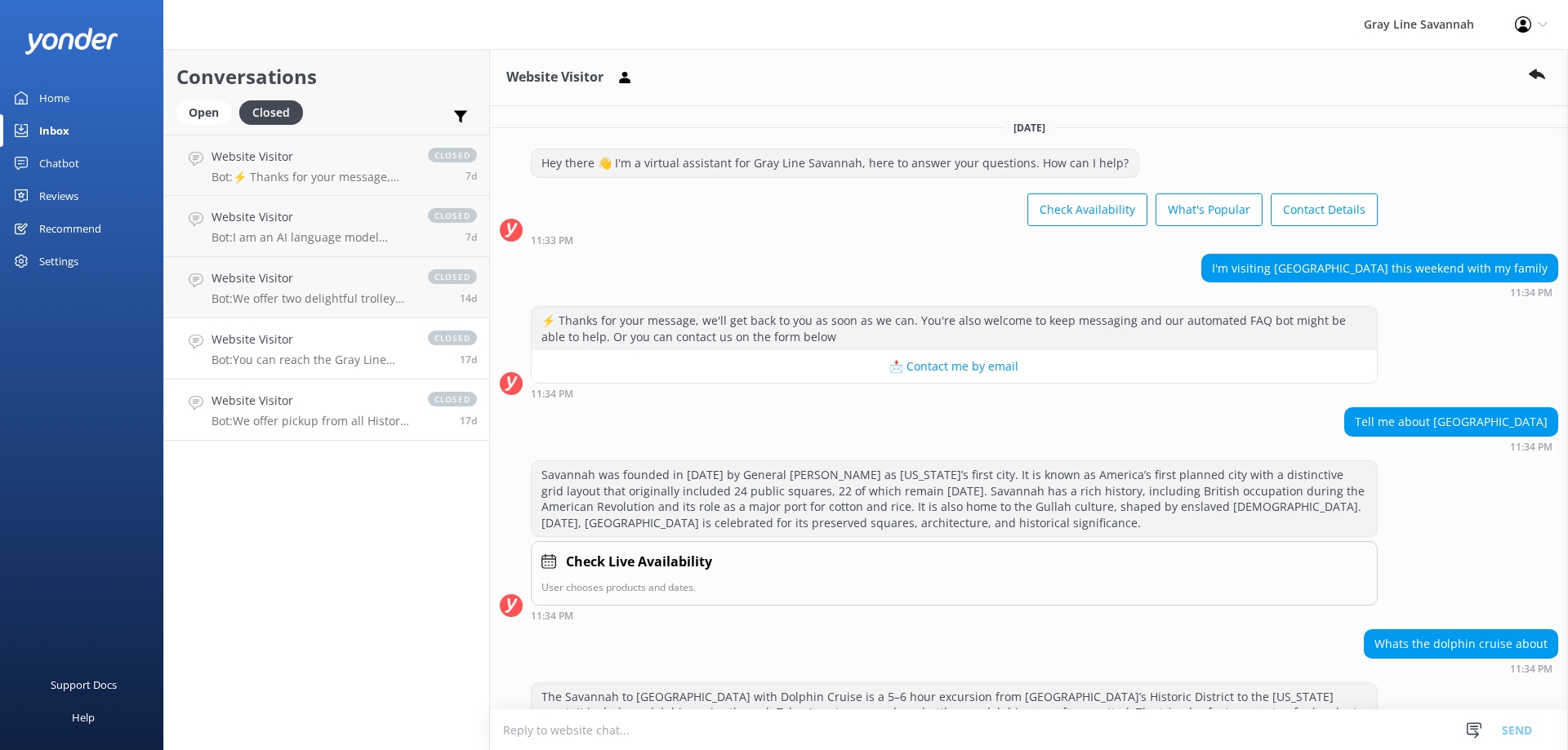
click at [259, 361] on p "Bot: You can reach the Gray Line Savannah team at [PHONE_NUMBER], [PHONE_NUMBER…" at bounding box center [312, 360] width 200 height 15
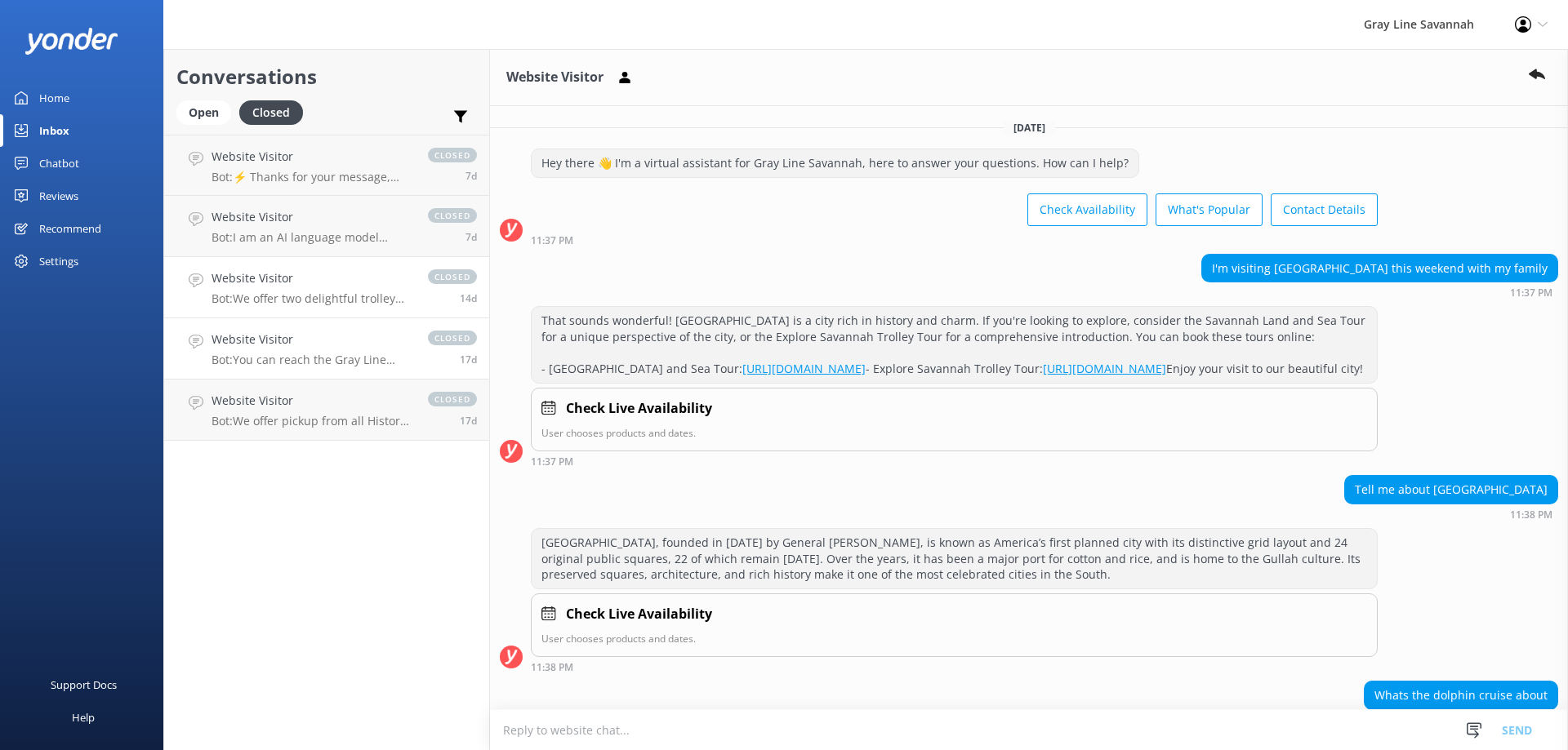
click at [380, 285] on h4 "Website Visitor" at bounding box center [312, 278] width 200 height 18
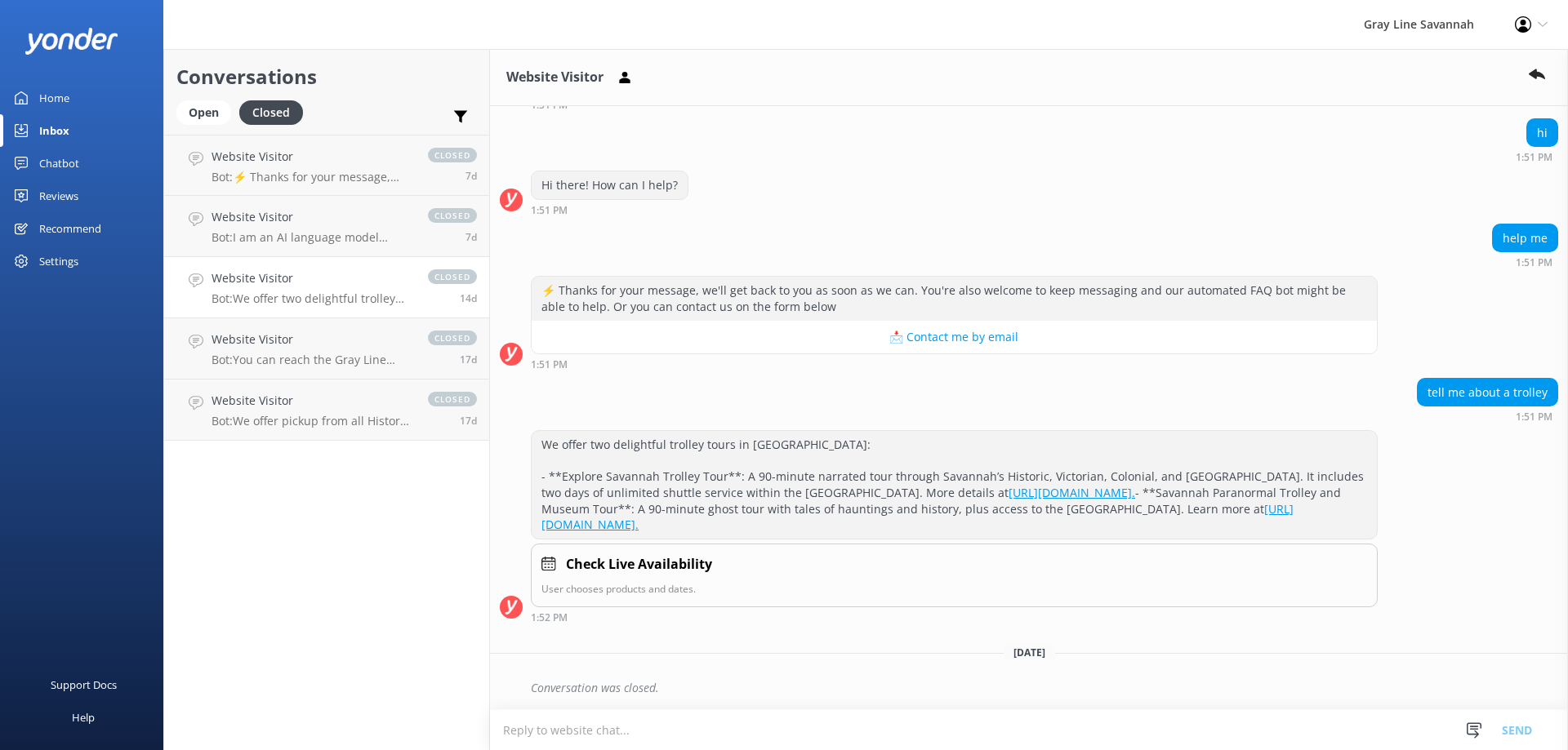
scroll to position [152, 0]
click at [329, 244] on link "Website Visitor Bot: I am an AI language model designed to answer your question…" at bounding box center [327, 226] width 326 height 62
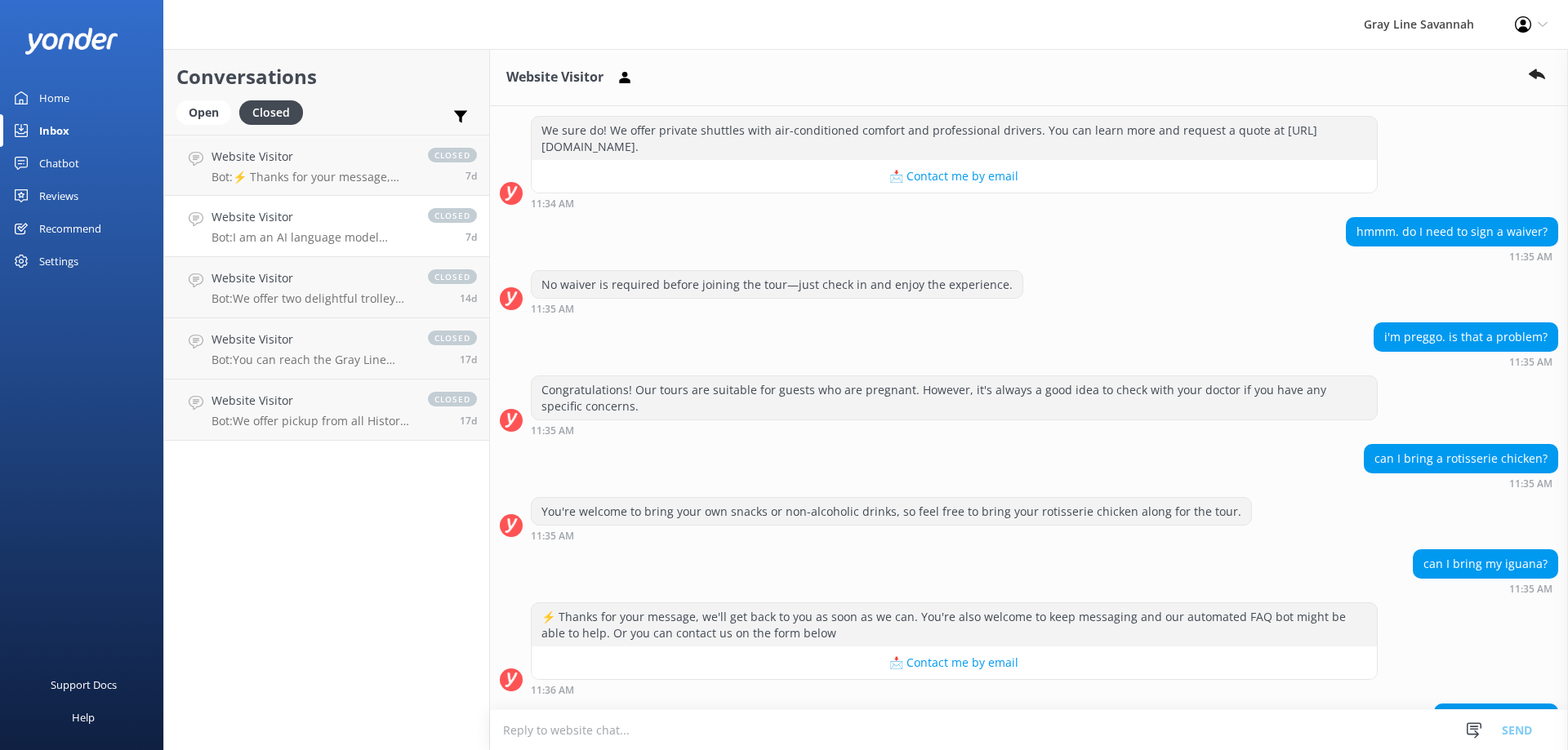
scroll to position [2368, 0]
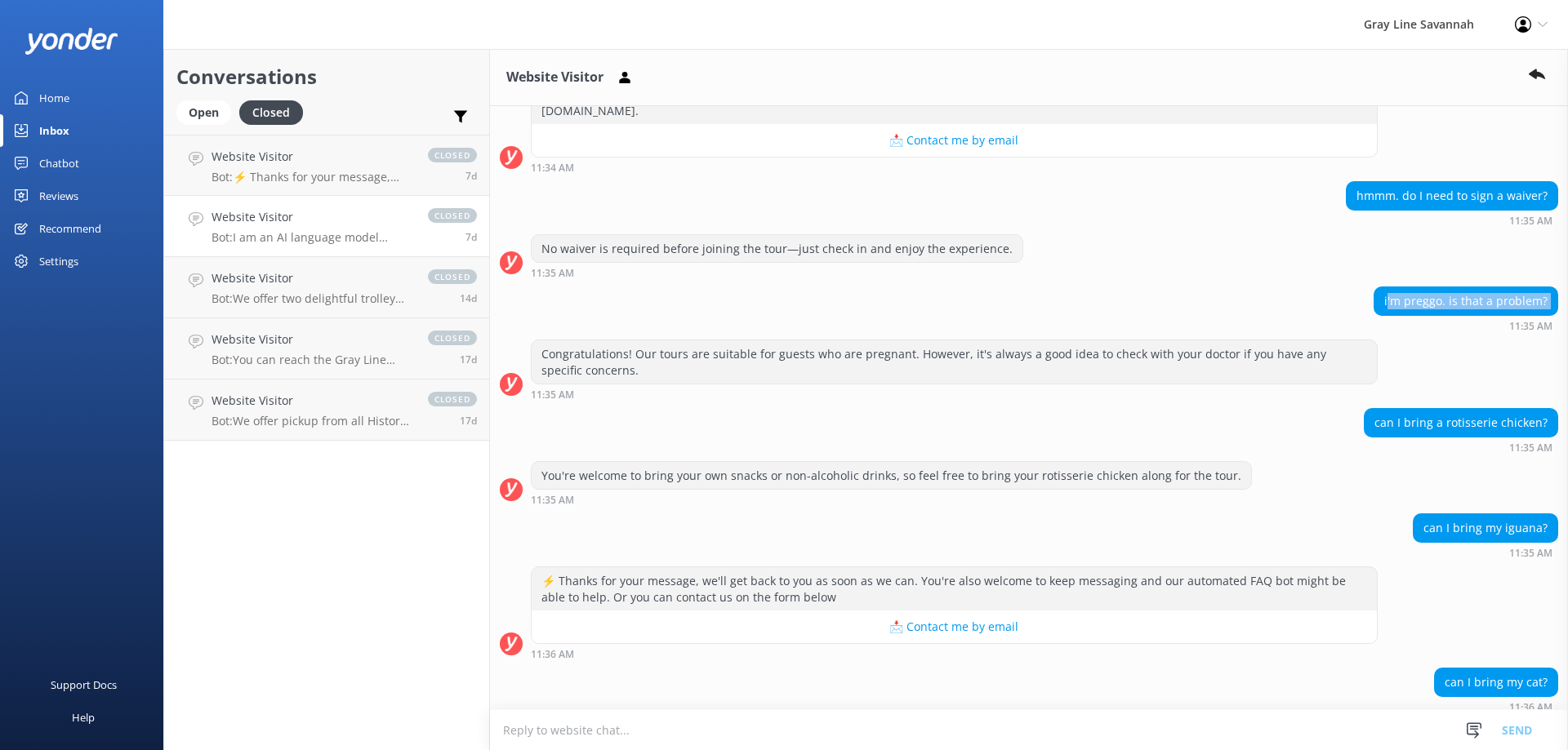
drag, startPoint x: 1381, startPoint y: 299, endPoint x: 1122, endPoint y: 343, distance: 262.7
click at [1322, 326] on div "i'm preggo. is that a problem? 11:35 AM" at bounding box center [1029, 309] width 1078 height 45
click at [698, 361] on div "Congratulations! Our tours are suitable for guests who are pregnant. However, i…" at bounding box center [954, 361] width 845 height 43
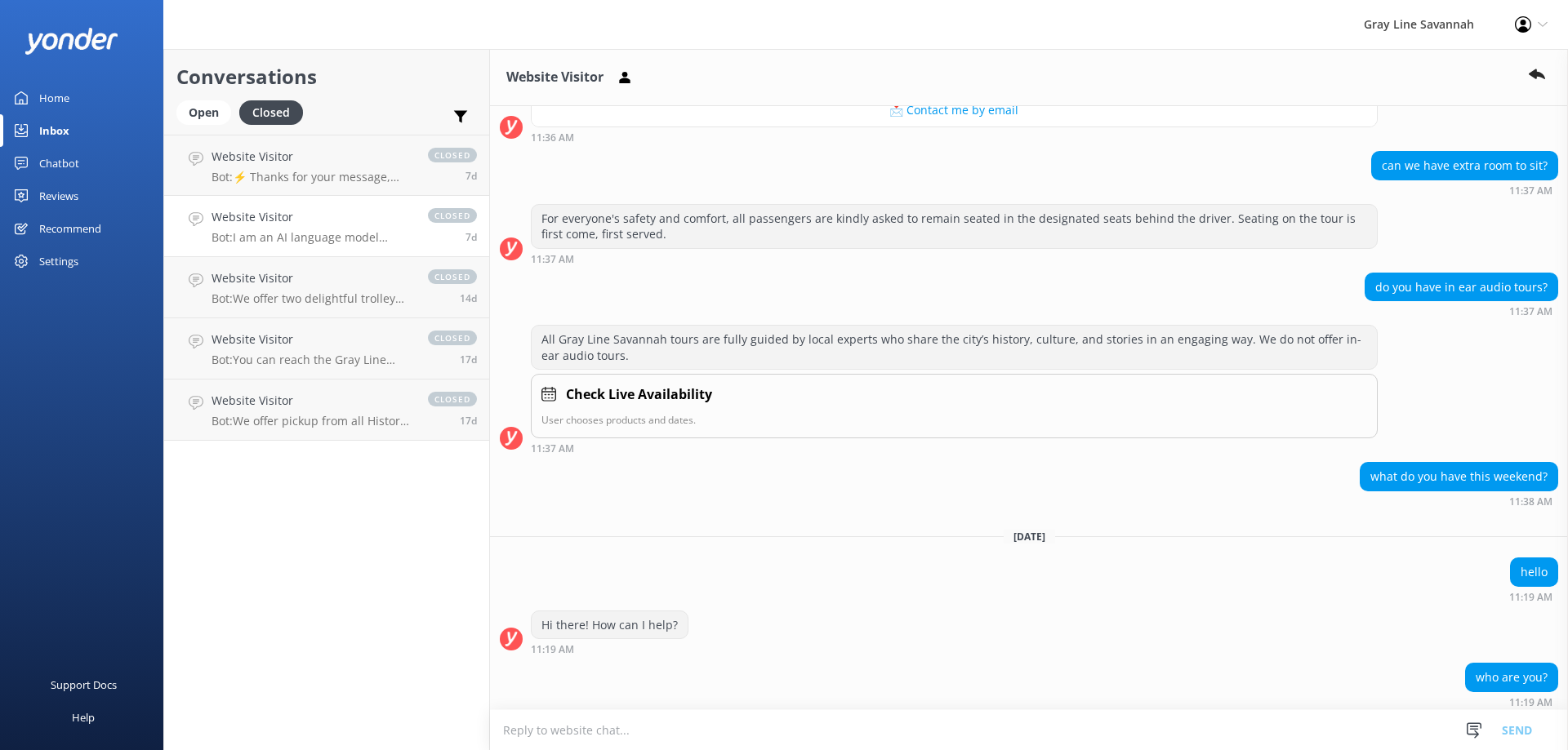
scroll to position [3419, 0]
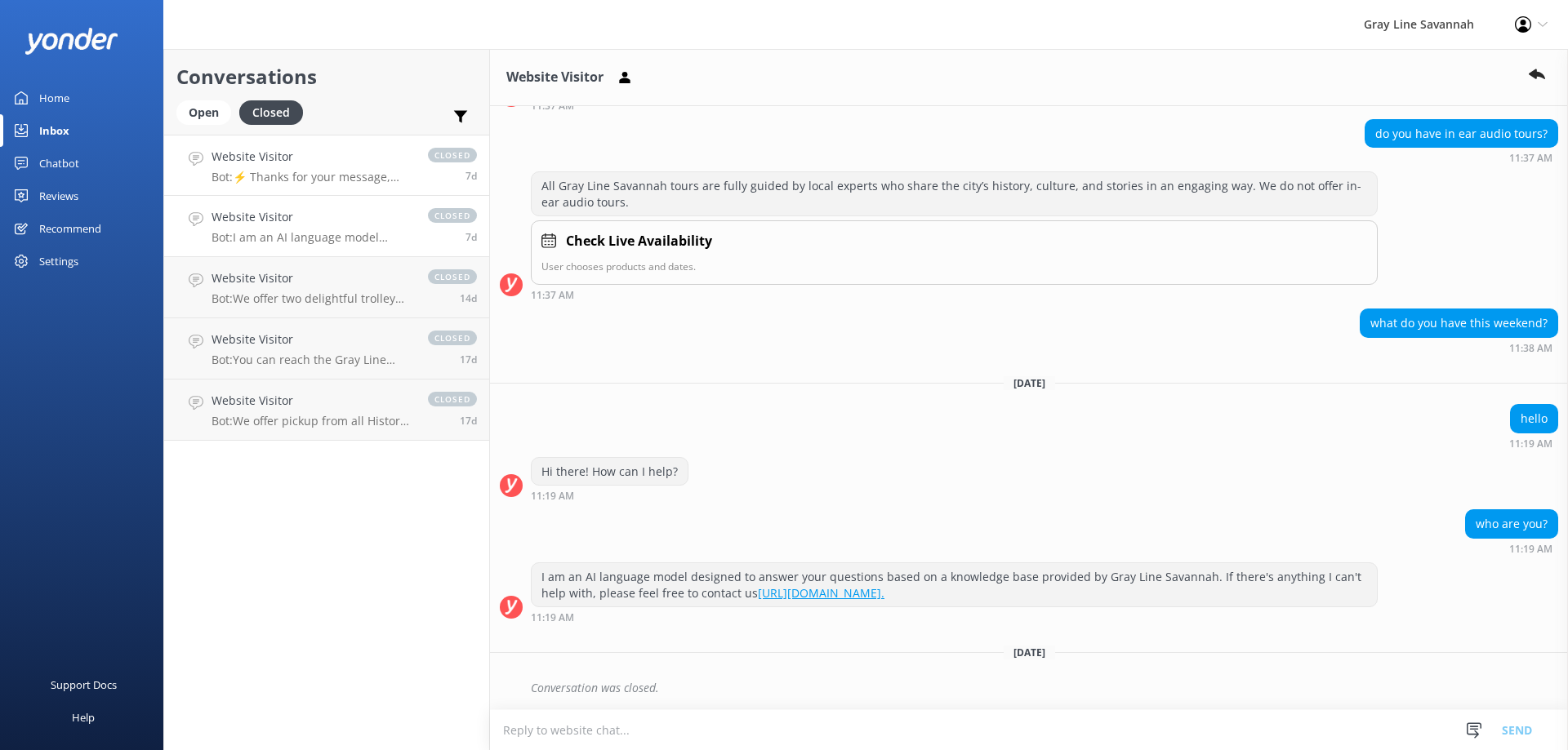
click at [308, 183] on p "Bot: ⚡ Thanks for your message, we'll get back to you as soon as we can. You're…" at bounding box center [312, 177] width 200 height 15
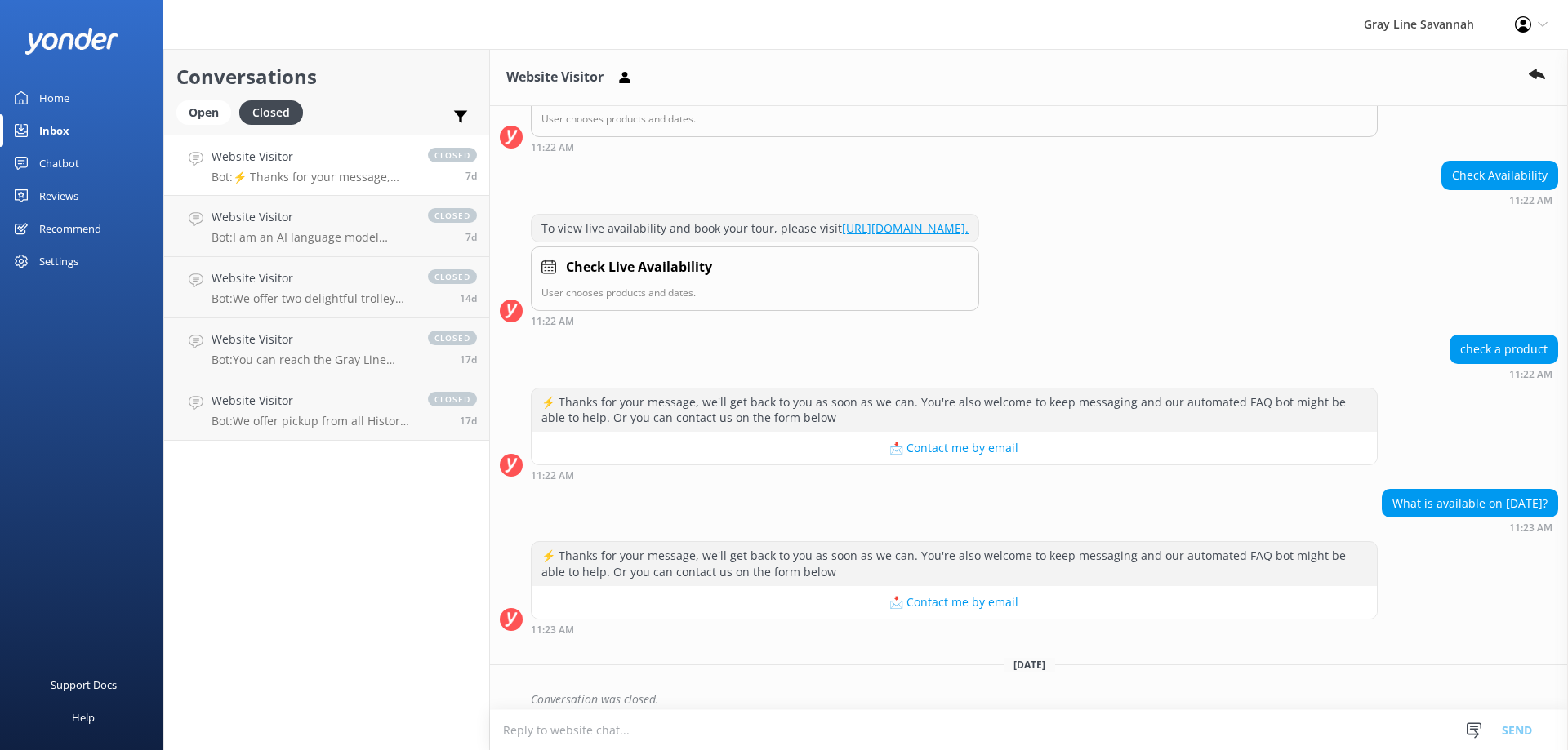
scroll to position [295, 0]
